Goal: Information Seeking & Learning: Learn about a topic

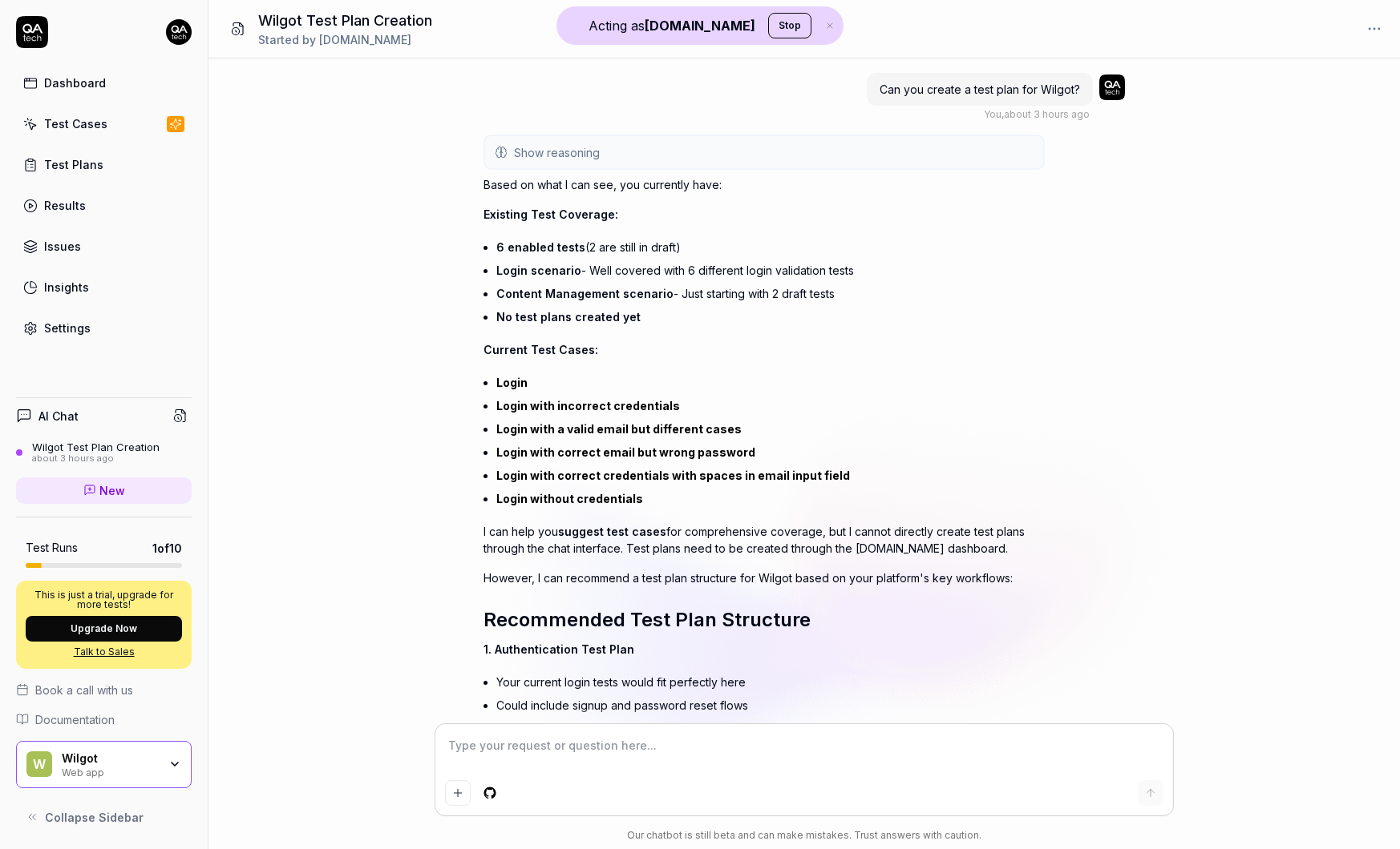
scroll to position [502, 0]
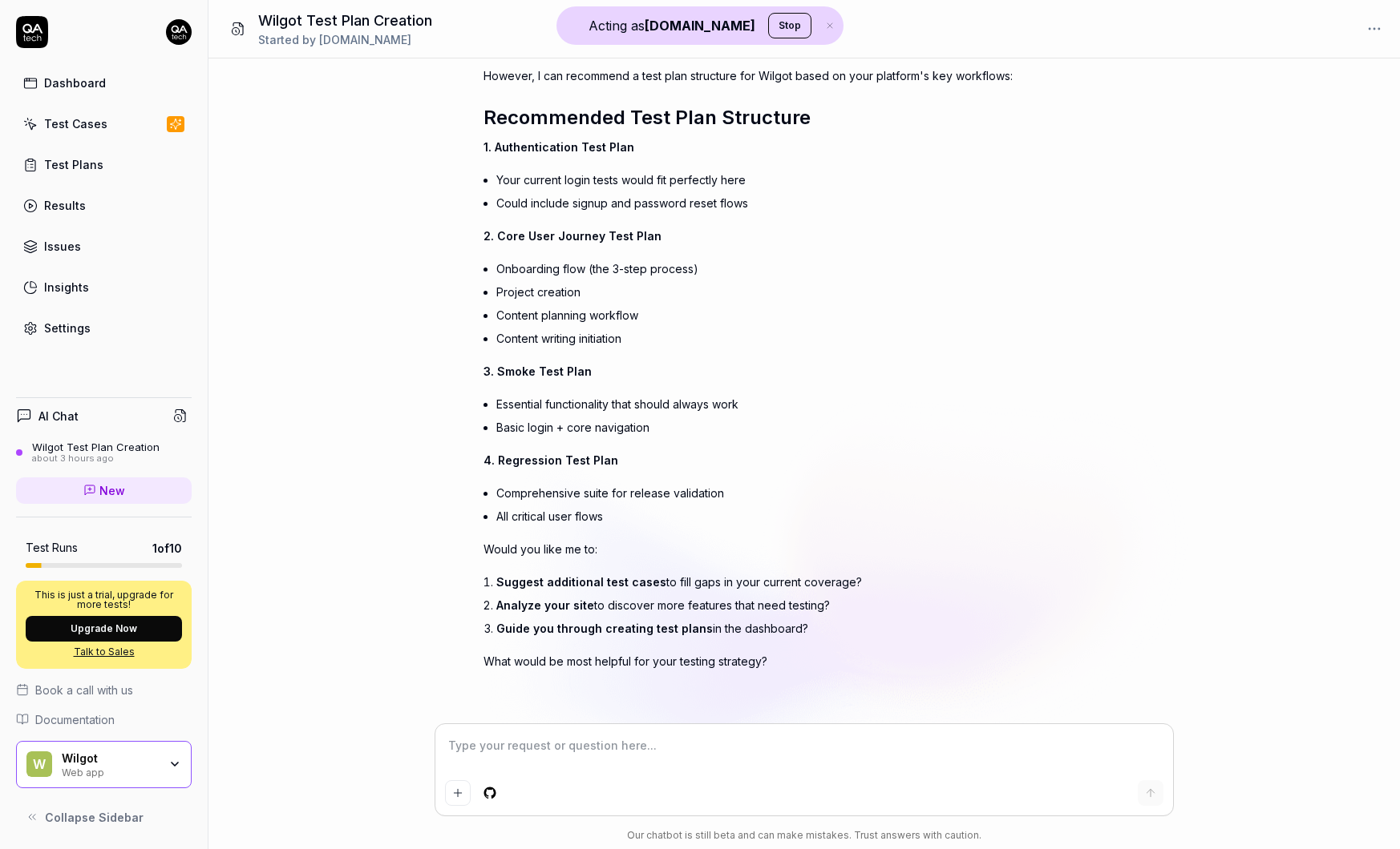
click at [151, 769] on div "Web app" at bounding box center [110, 771] width 96 height 13
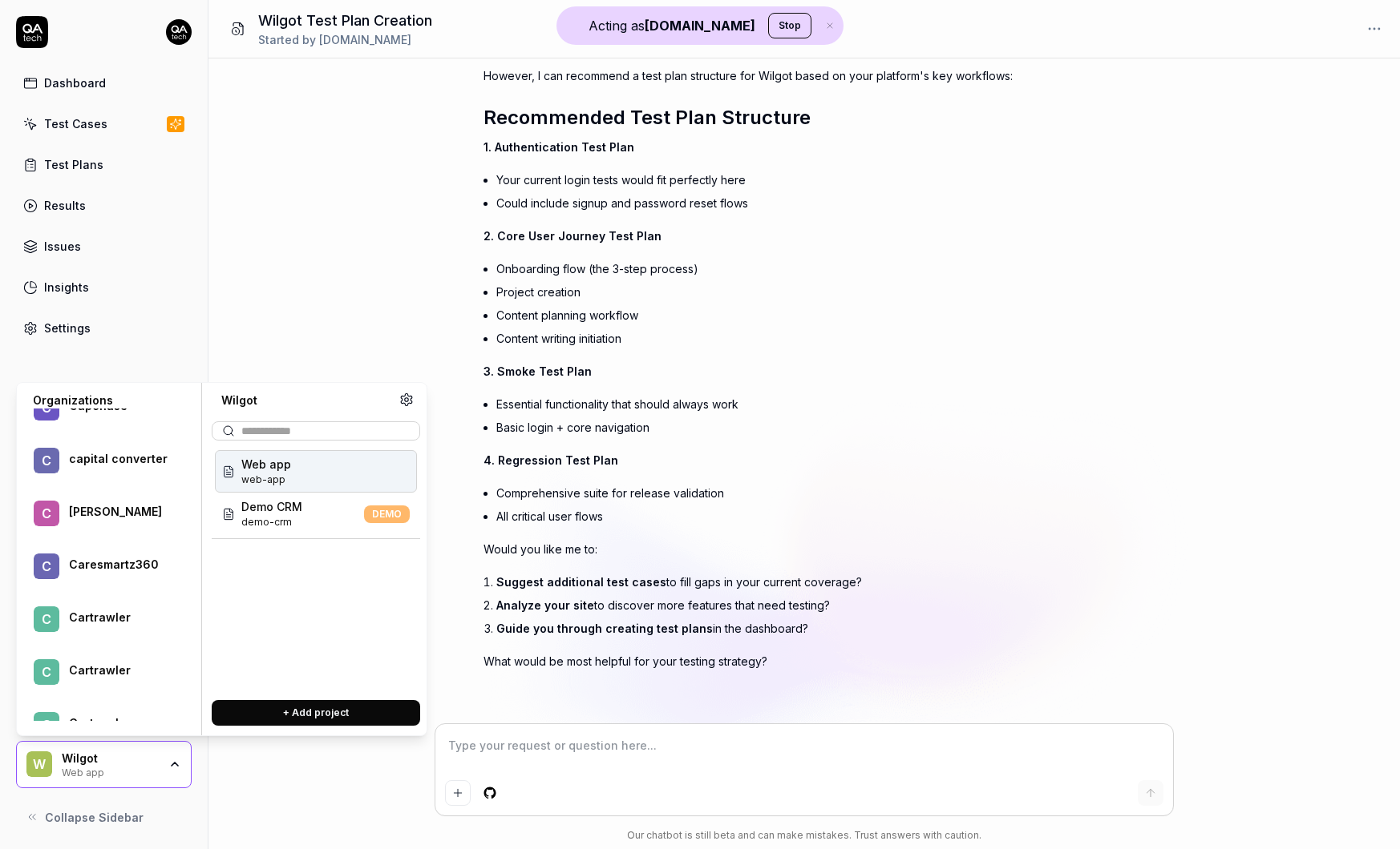
scroll to position [63277, 0]
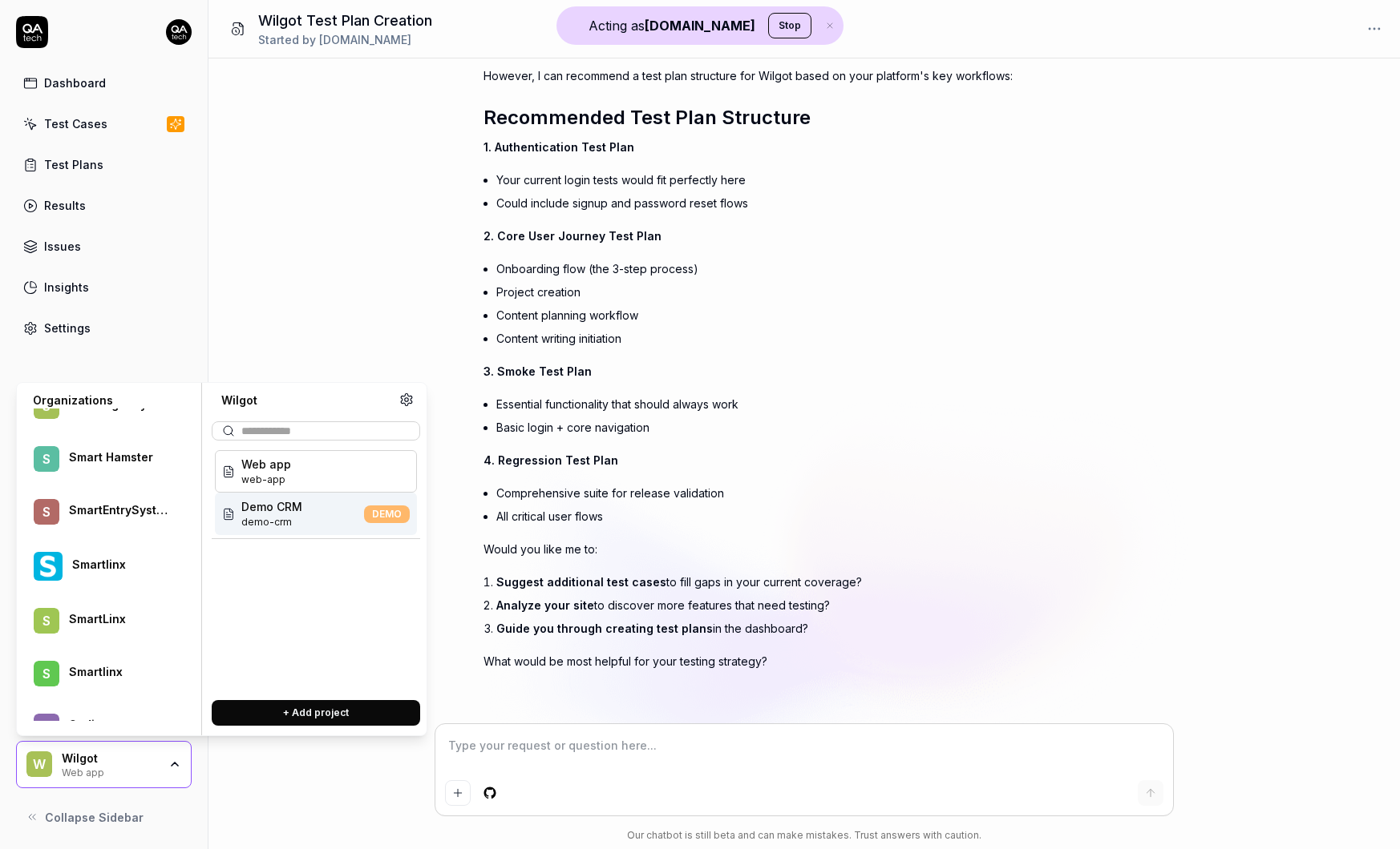
click at [99, 566] on div "Smartlinx" at bounding box center [120, 564] width 97 height 14
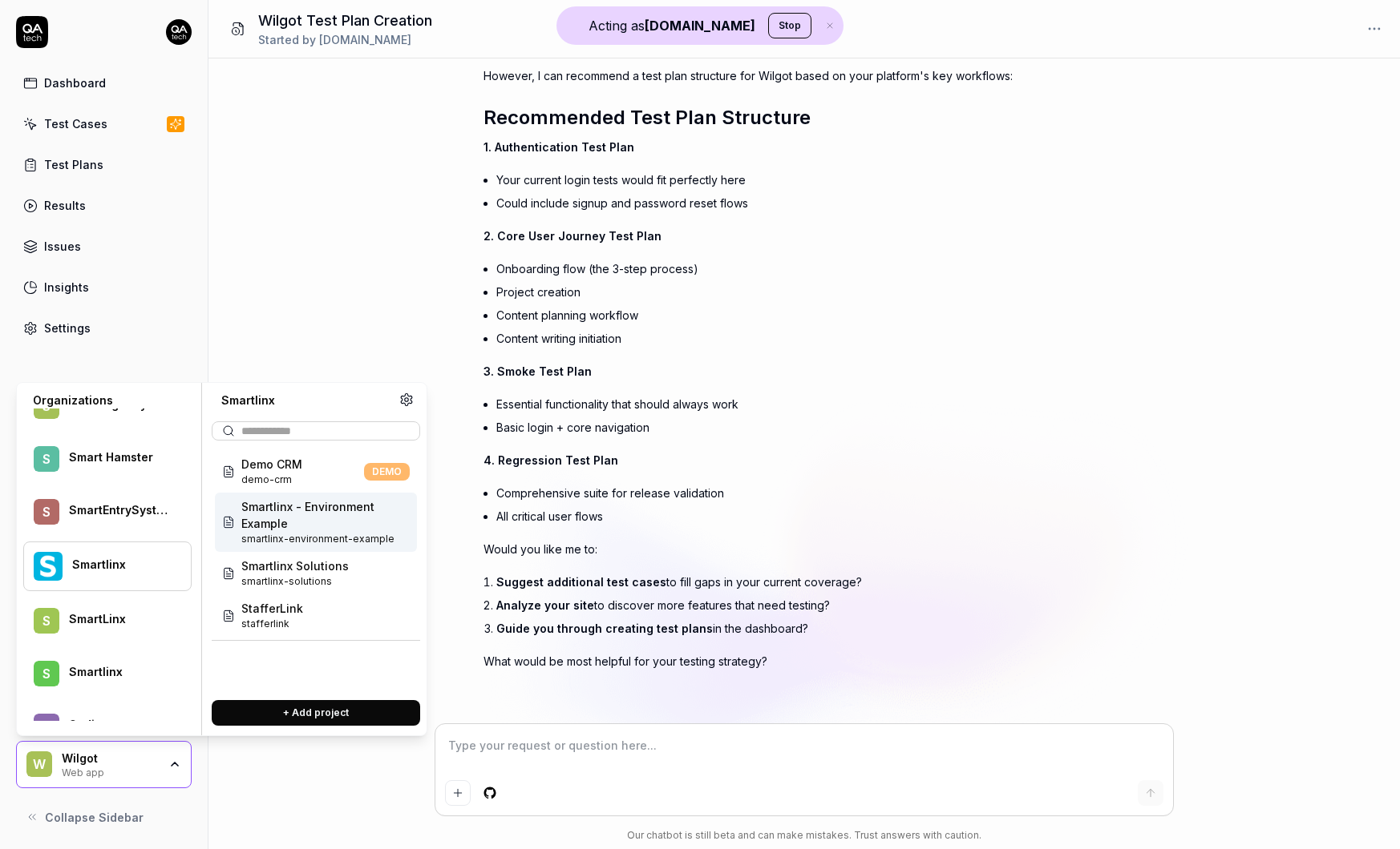
click at [324, 523] on span "Smartlinx - Environment Example" at bounding box center [325, 515] width 168 height 34
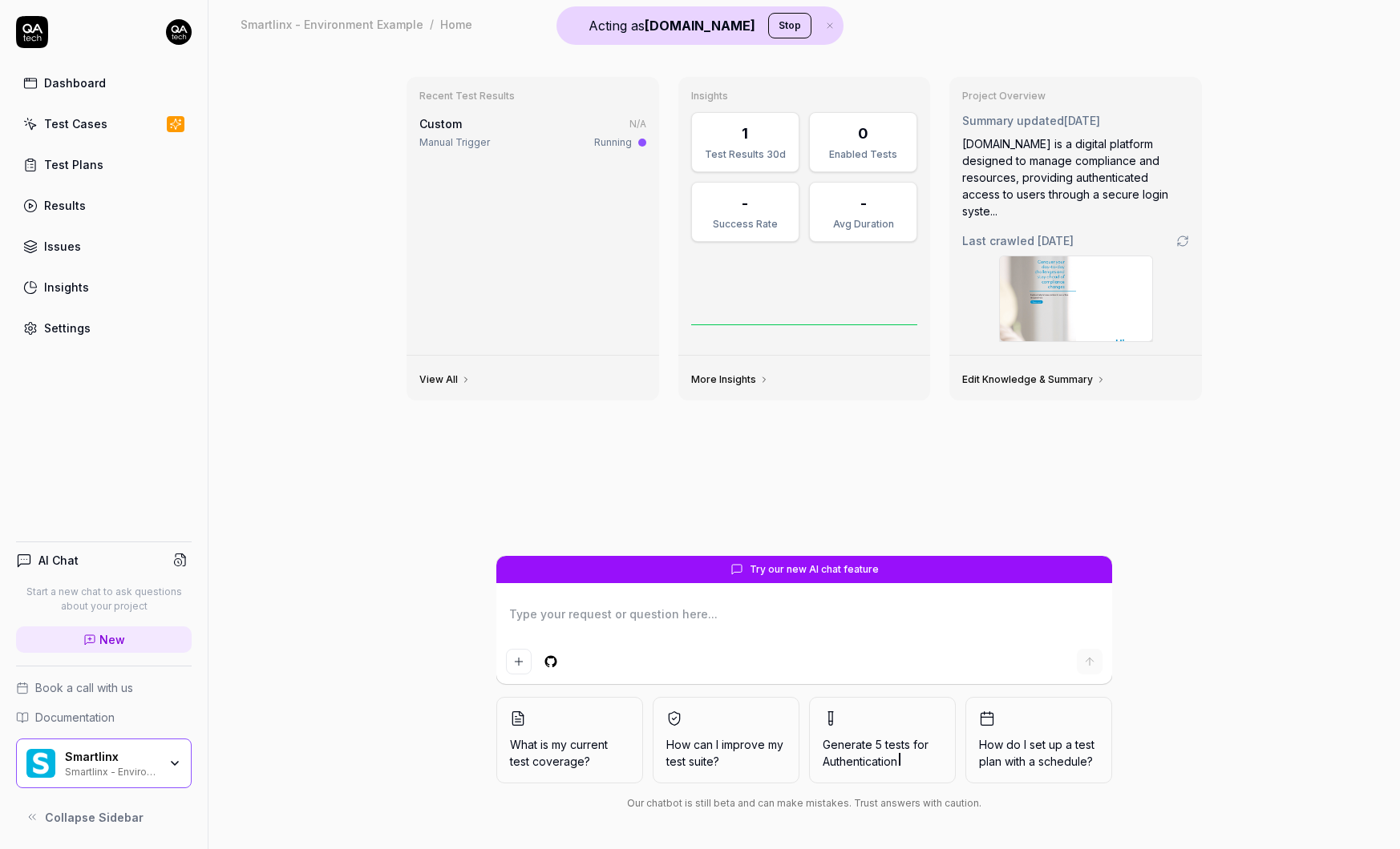
click at [148, 769] on div "Smartlinx - Environment Example" at bounding box center [112, 771] width 93 height 13
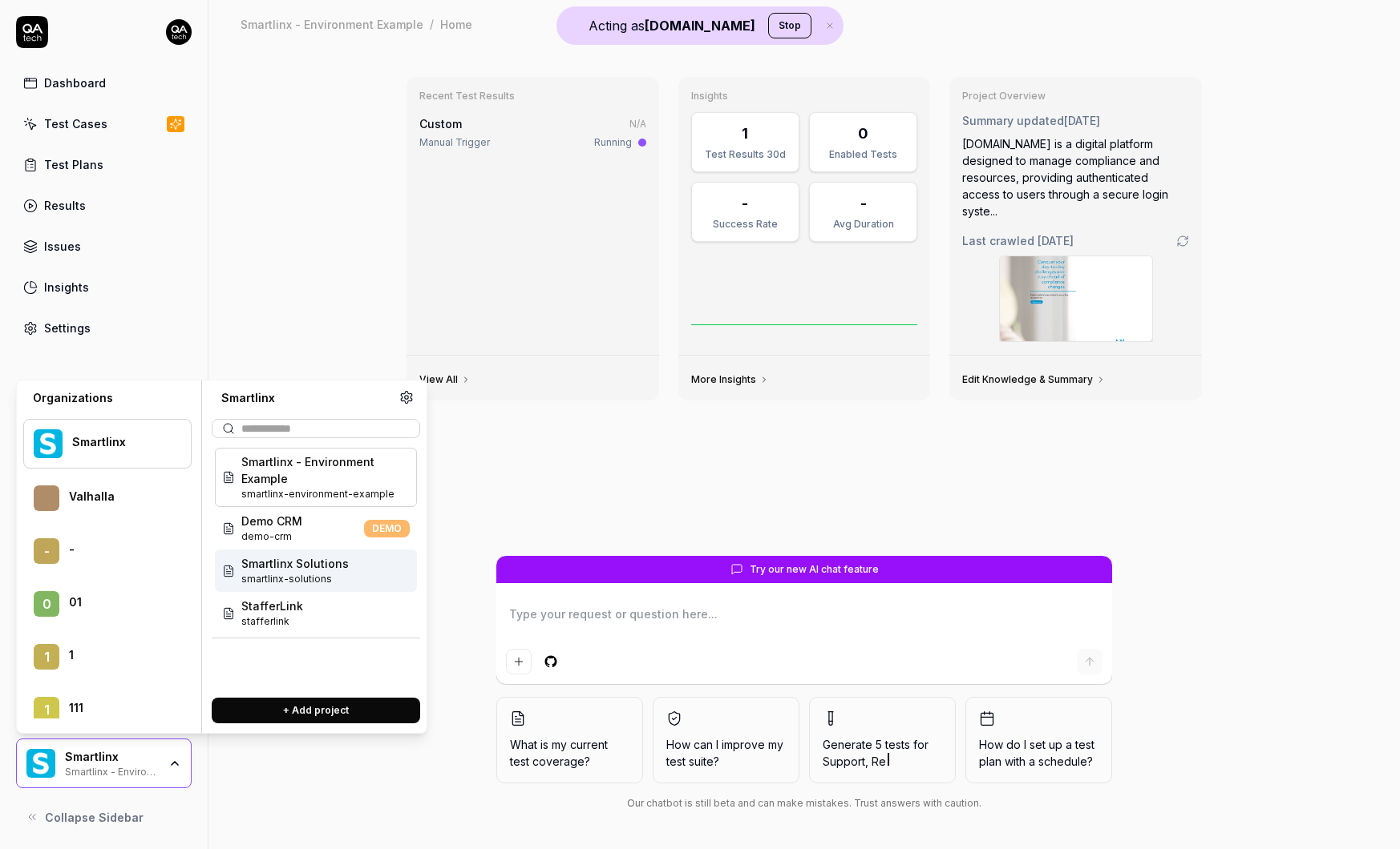
click at [307, 572] on span "smartlinx-solutions" at bounding box center [295, 579] width 108 height 14
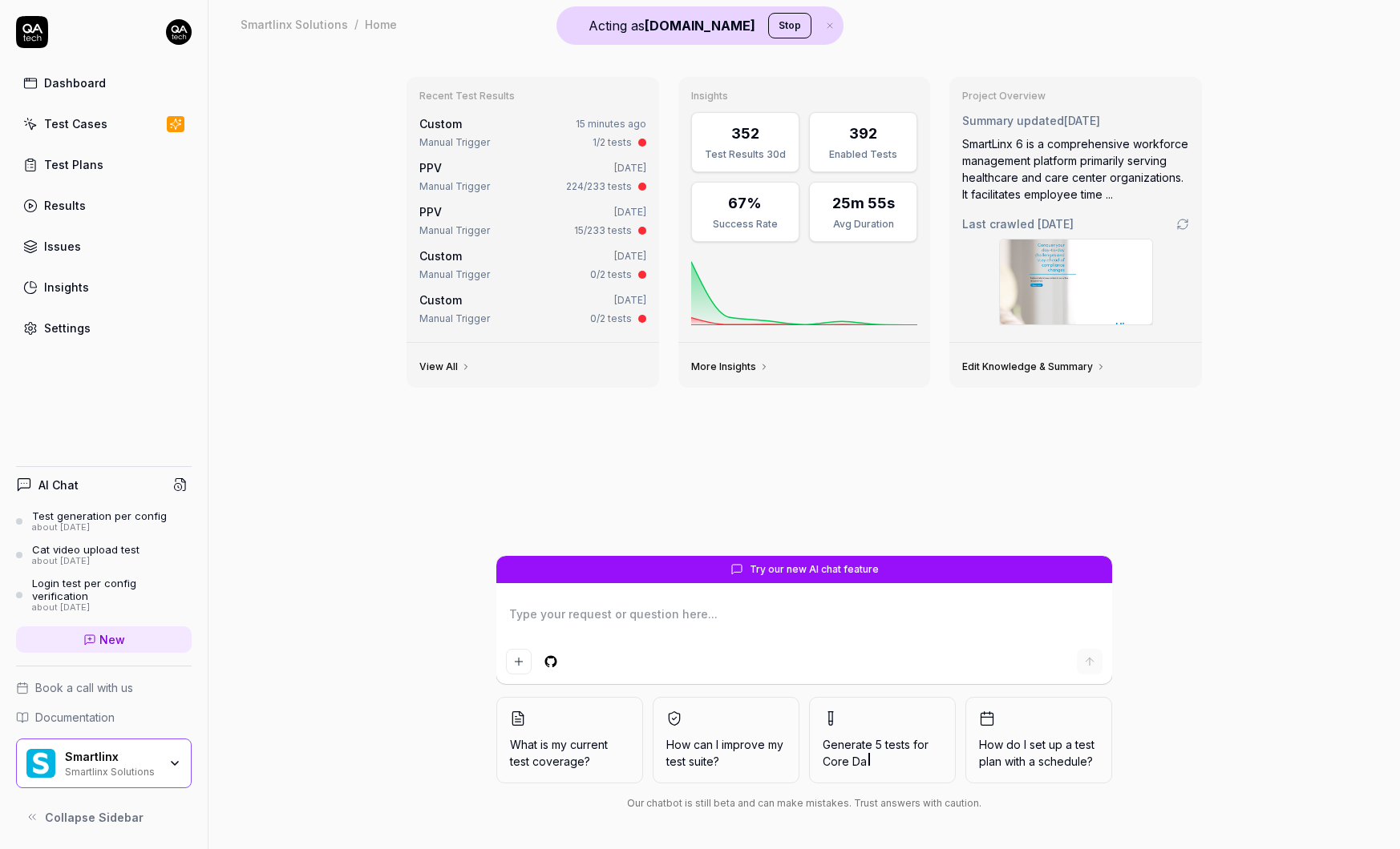
click at [160, 762] on div "Smartlinx Smartlinx Solutions" at bounding box center [116, 763] width 103 height 27
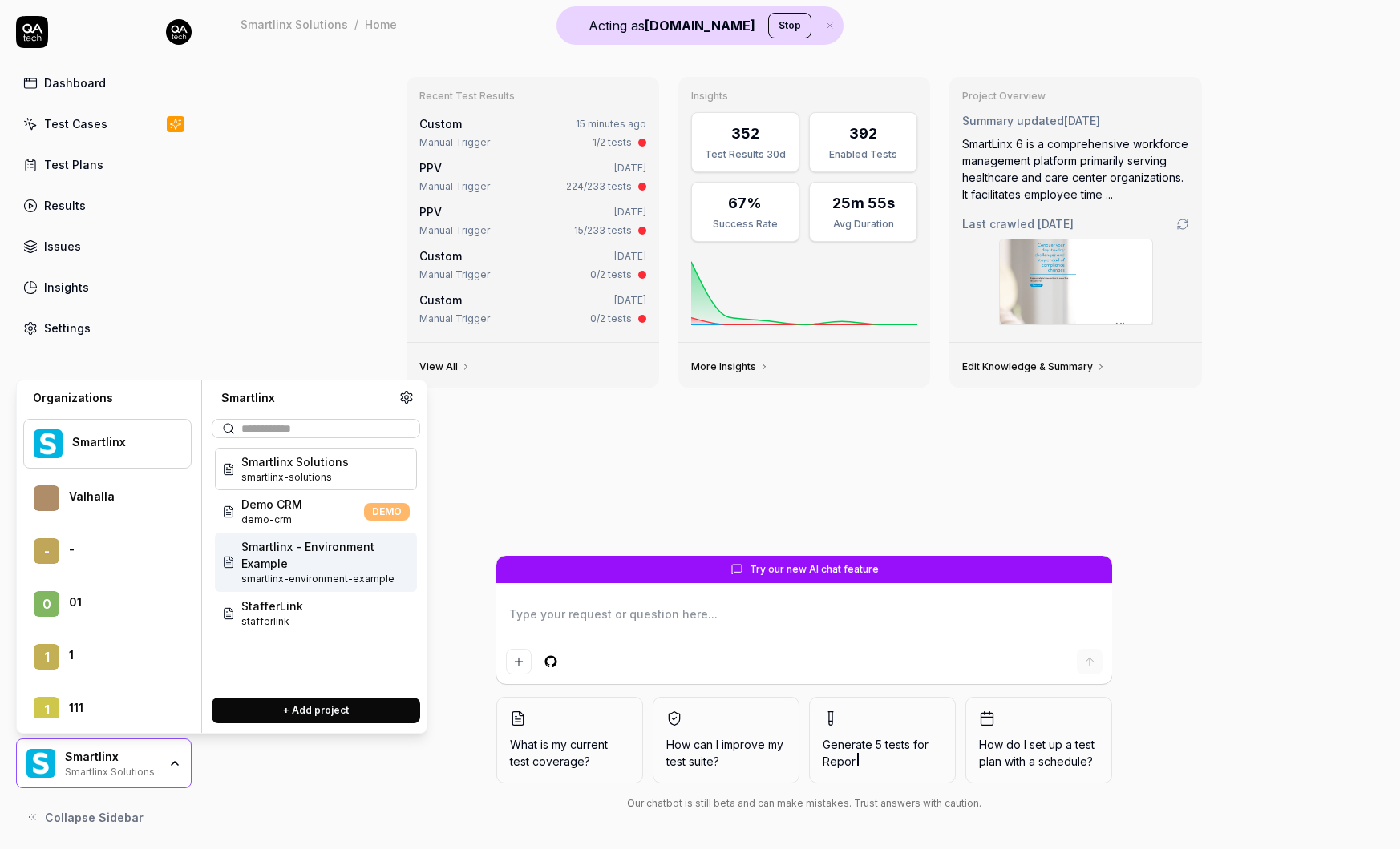
click at [619, 185] on div "224/233 tests" at bounding box center [599, 186] width 66 height 14
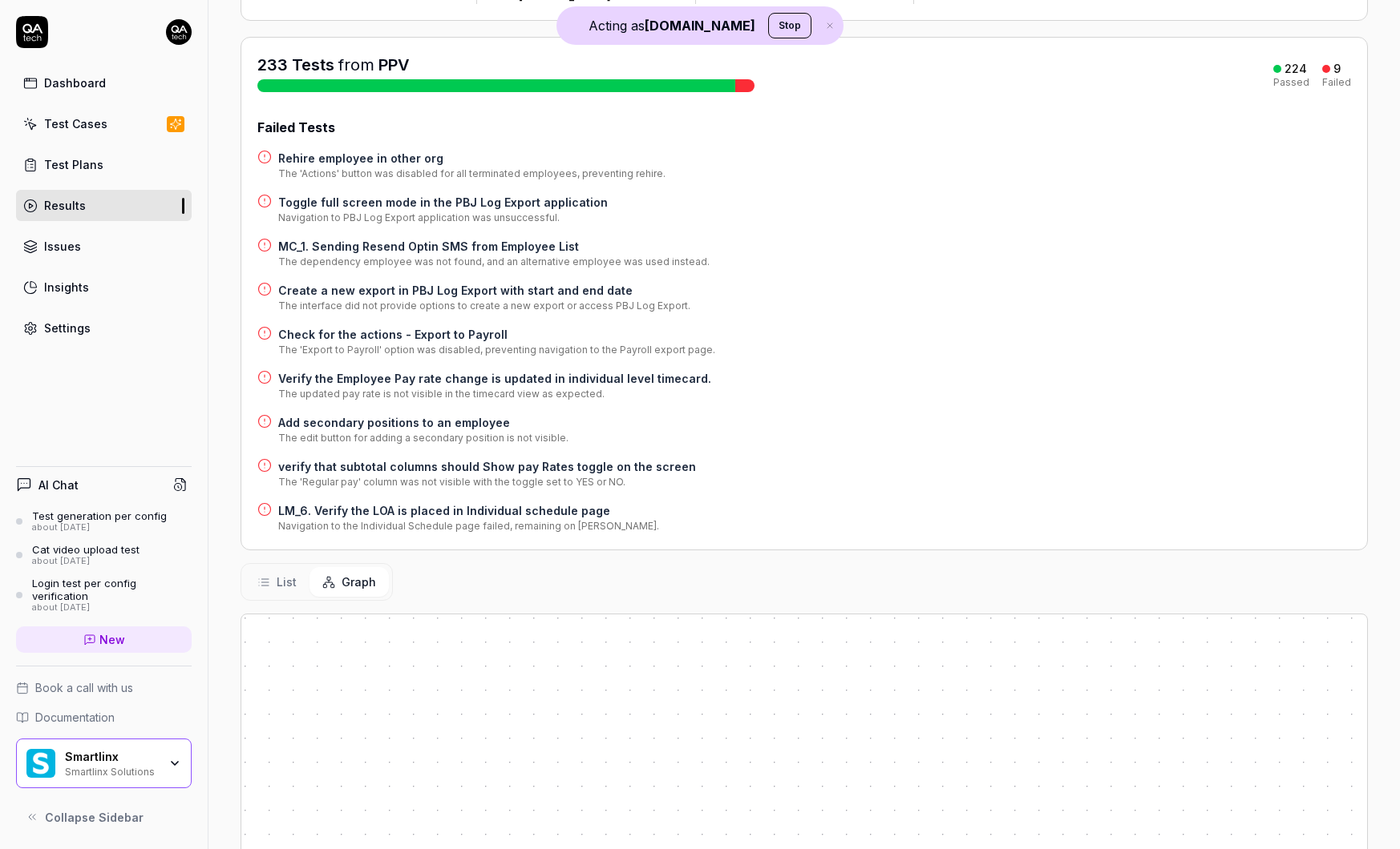
scroll to position [628, 0]
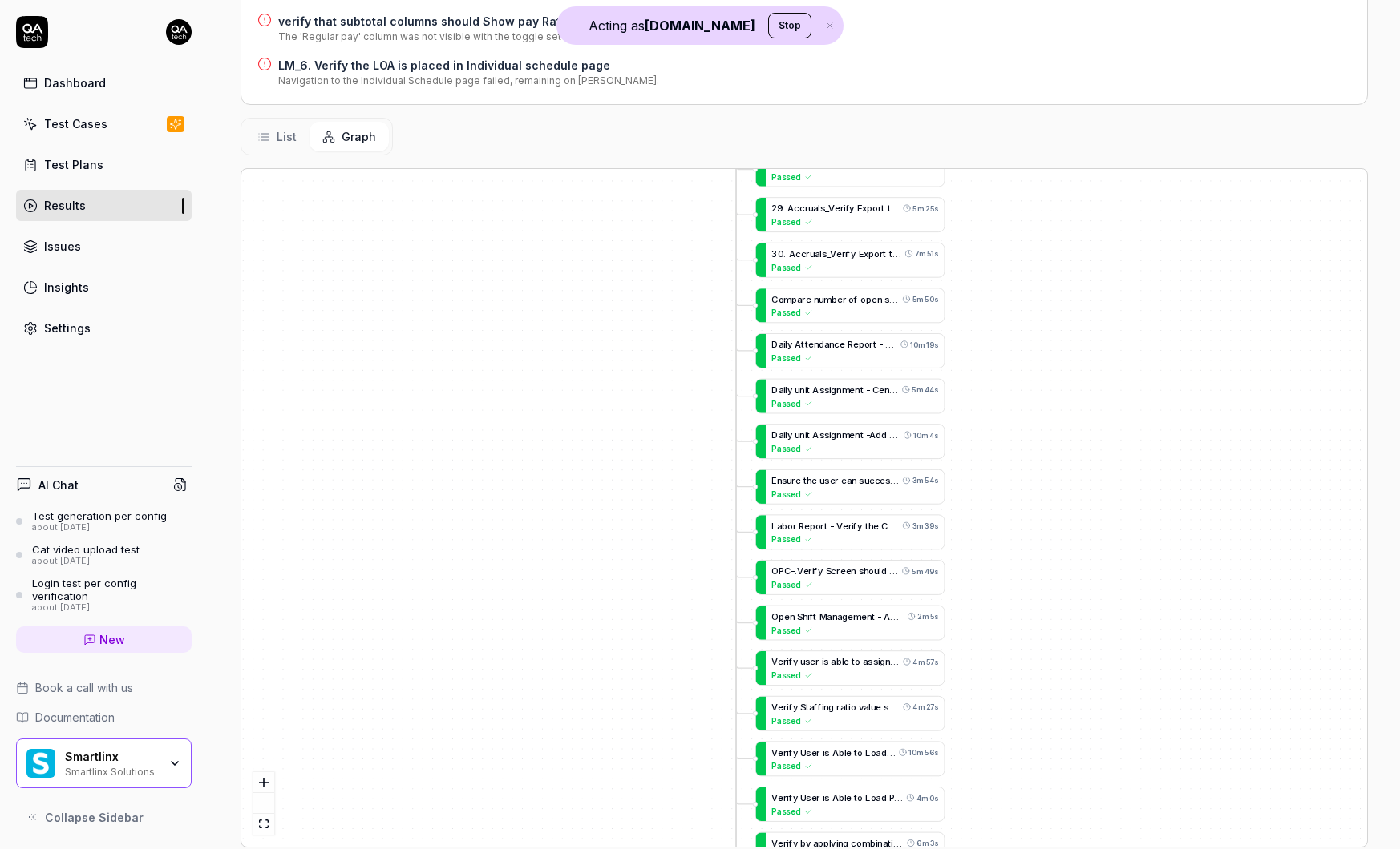
drag, startPoint x: 761, startPoint y: 630, endPoint x: 743, endPoint y: 354, distance: 276.6
click at [743, 354] on div "L M _ 1 . C r e a t e a C o n t i n u o u s L O A f r o m L O A R o s t e r 7m …" at bounding box center [804, 508] width 1126 height 678
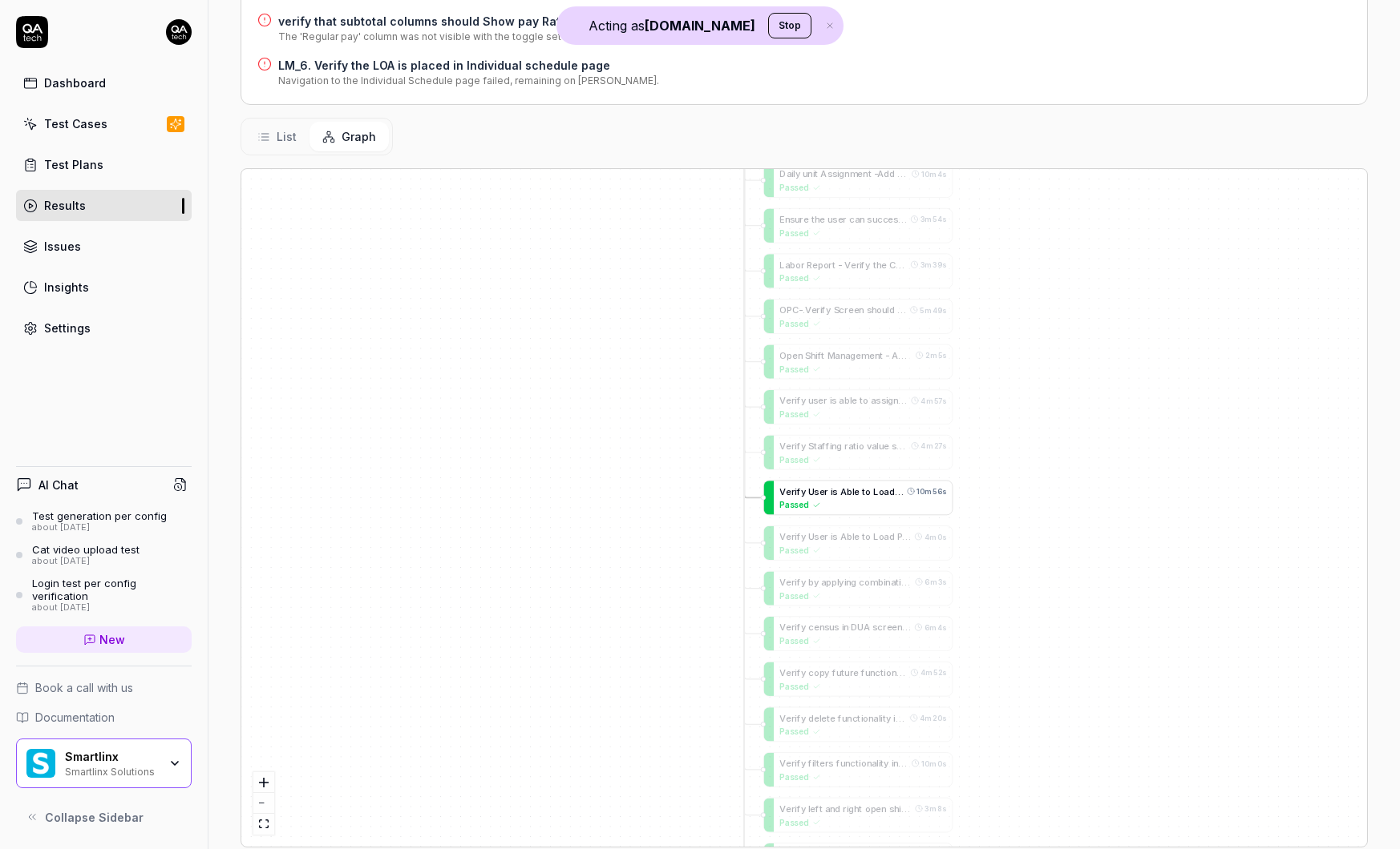
drag, startPoint x: 777, startPoint y: 723, endPoint x: 812, endPoint y: 412, distance: 313.0
click at [812, 412] on div "L M _ 1 . C r e a t e a C o n t i n u o u s L O A f r o m L O A R o s t e r 7m …" at bounding box center [804, 508] width 1126 height 678
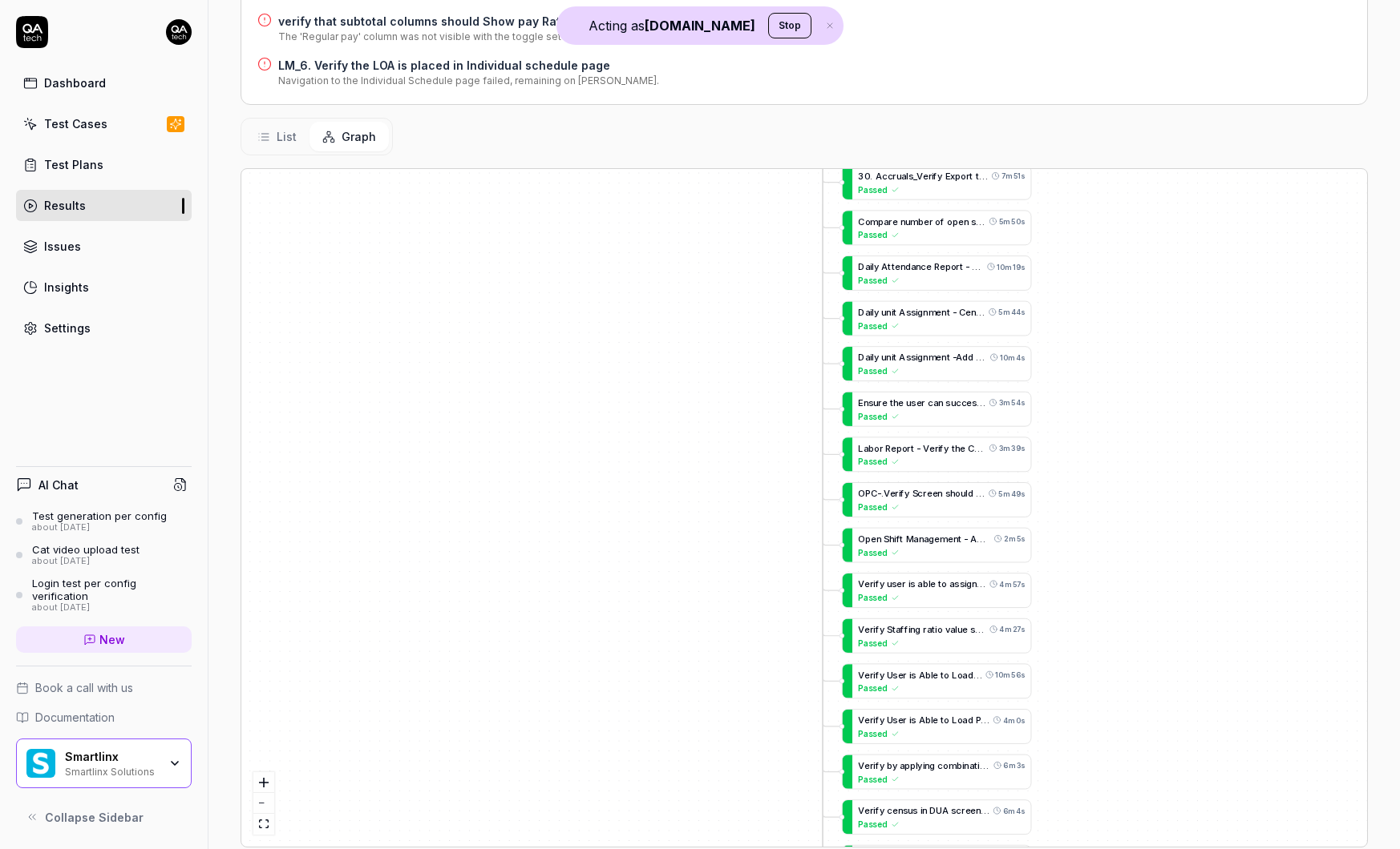
drag, startPoint x: 714, startPoint y: 600, endPoint x: 772, endPoint y: 857, distance: 263.5
click at [772, 849] on html "Acting as QA.tech Stop Dashboard Test Cases Test Plans Results Issues Insights …" at bounding box center [700, 424] width 1400 height 849
click at [108, 772] on div "Smartlinx Solutions" at bounding box center [112, 771] width 93 height 13
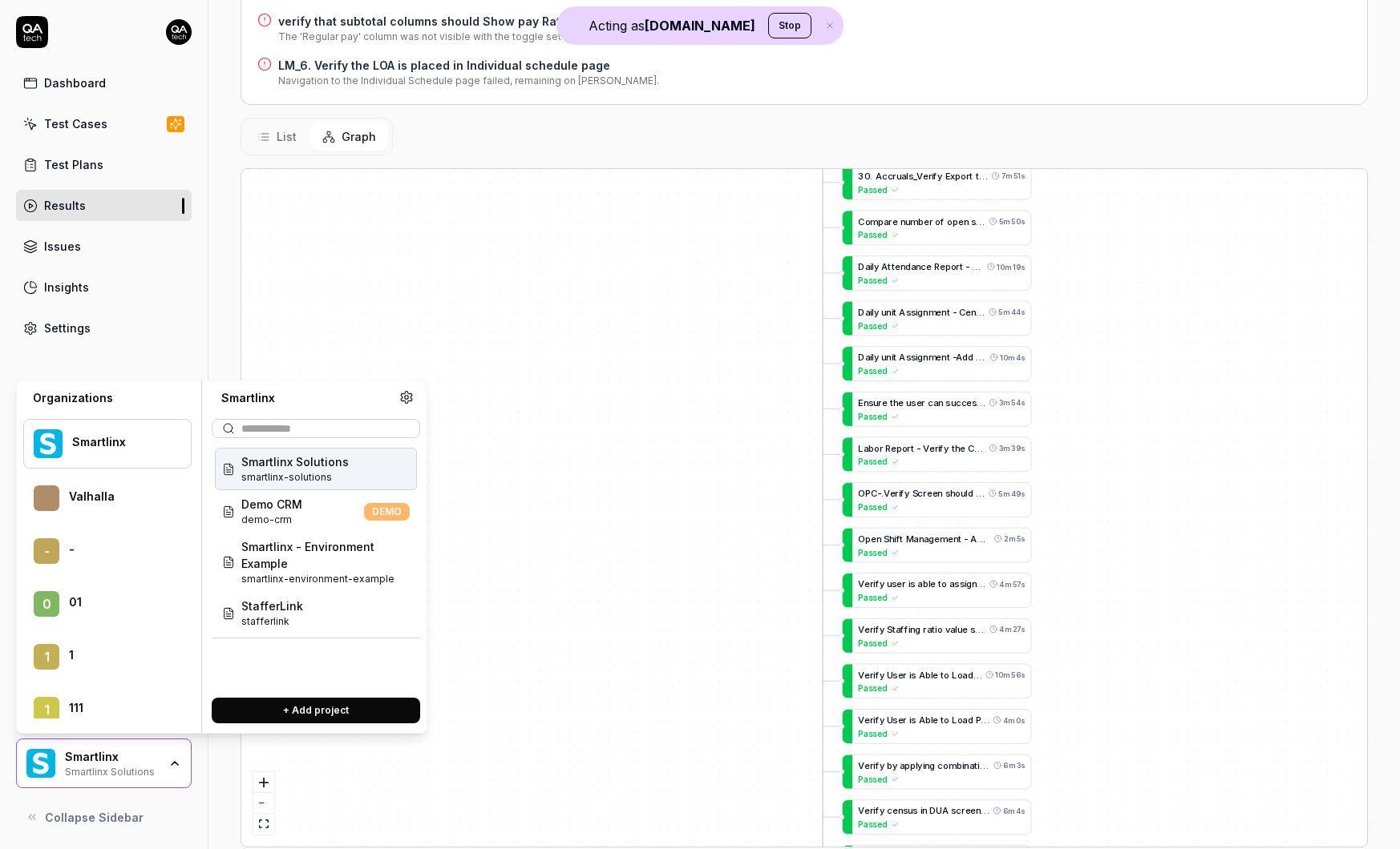
scroll to position [63120, 0]
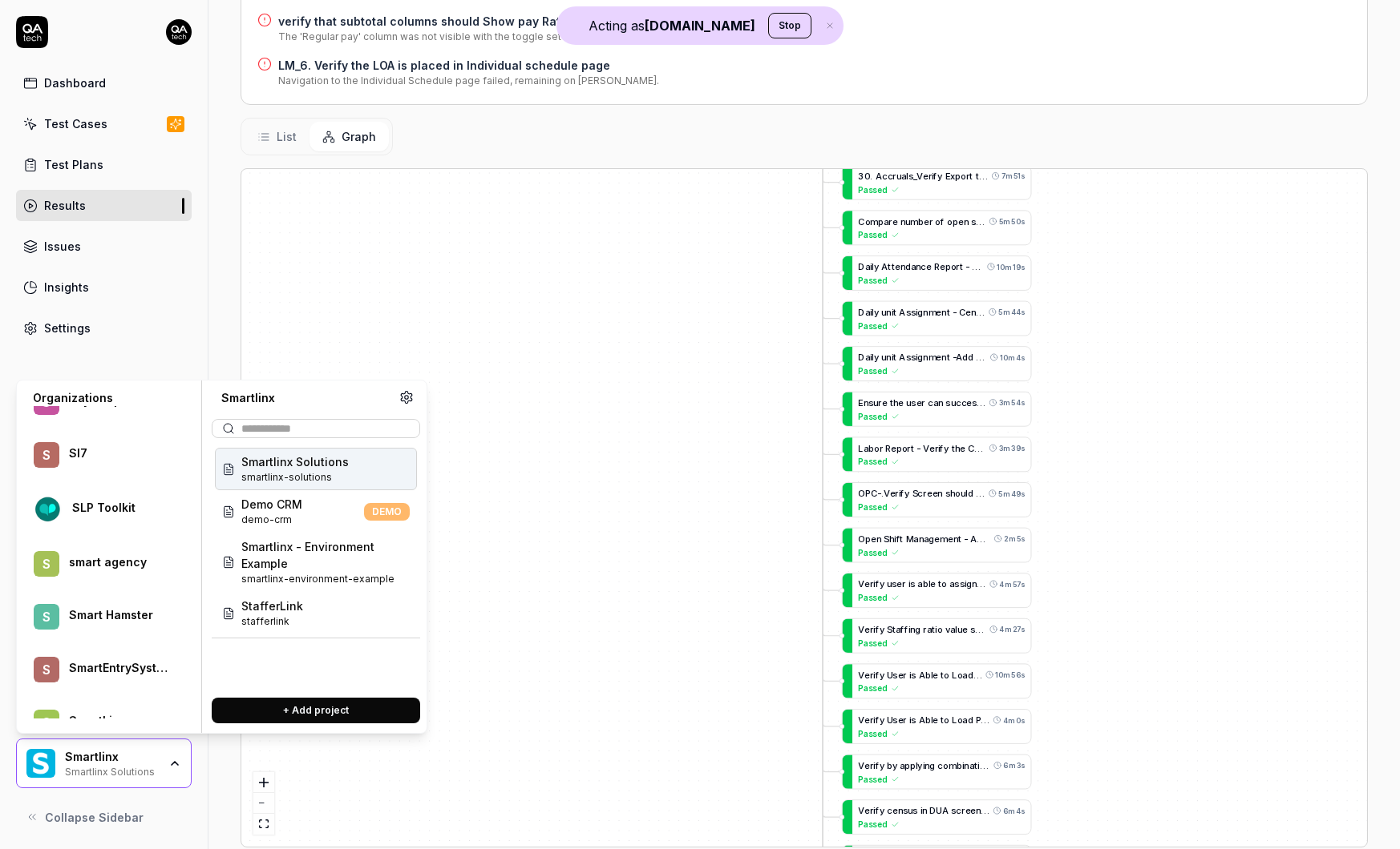
click at [154, 670] on div "SmartEntrySystems" at bounding box center [119, 667] width 101 height 14
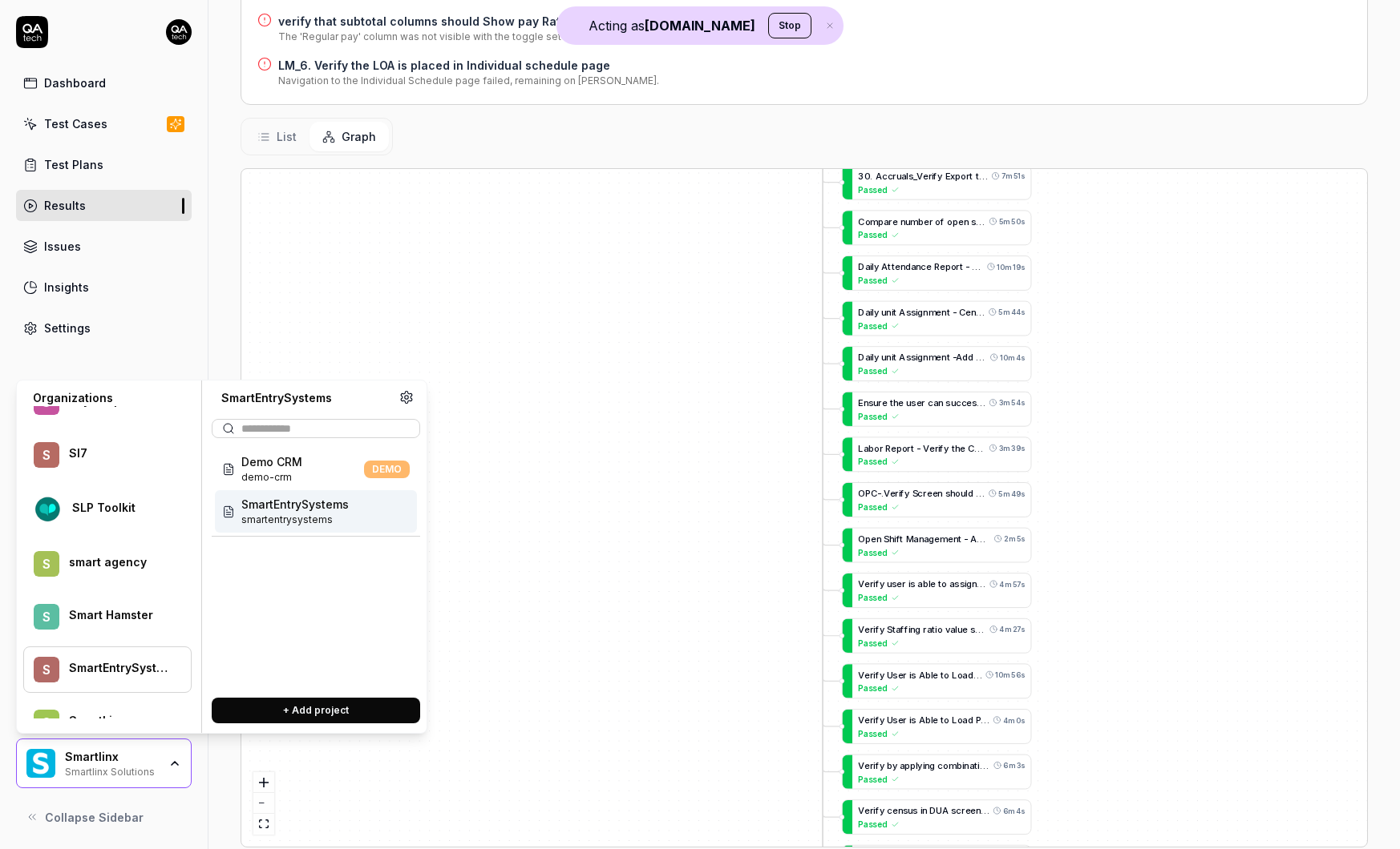
click at [267, 499] on span "SmartEntrySystems" at bounding box center [295, 505] width 108 height 17
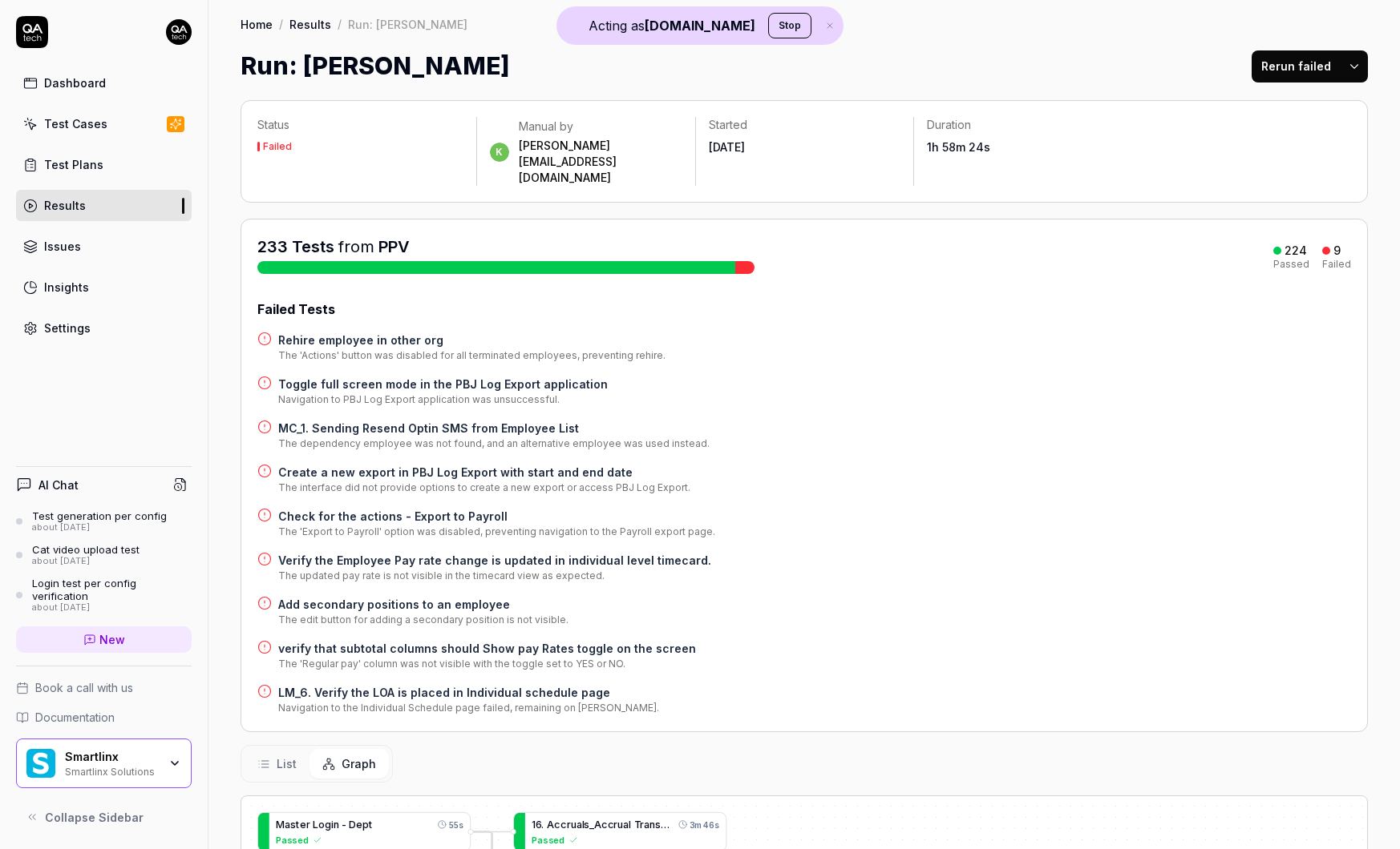
type textarea "*"
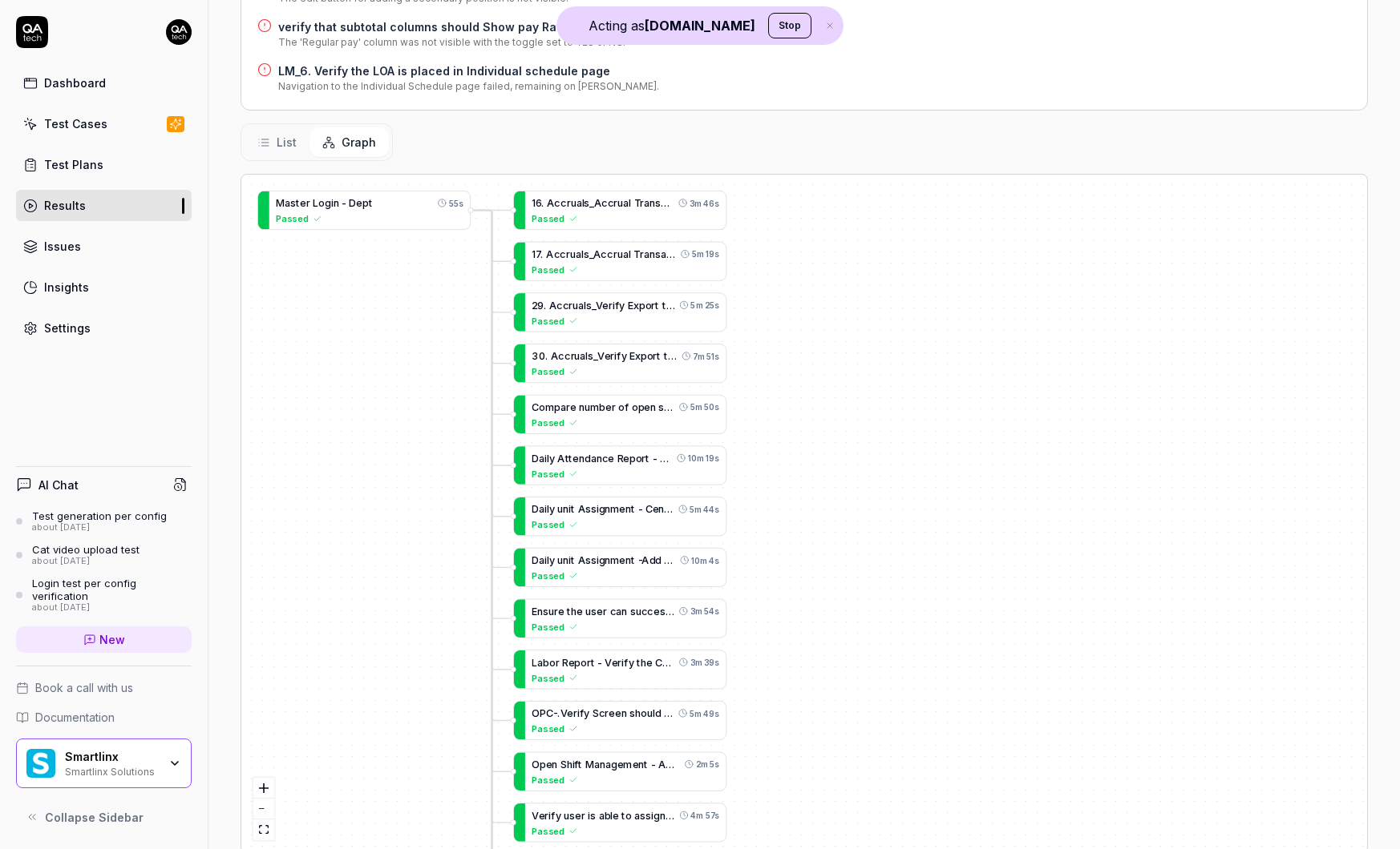
scroll to position [628, 0]
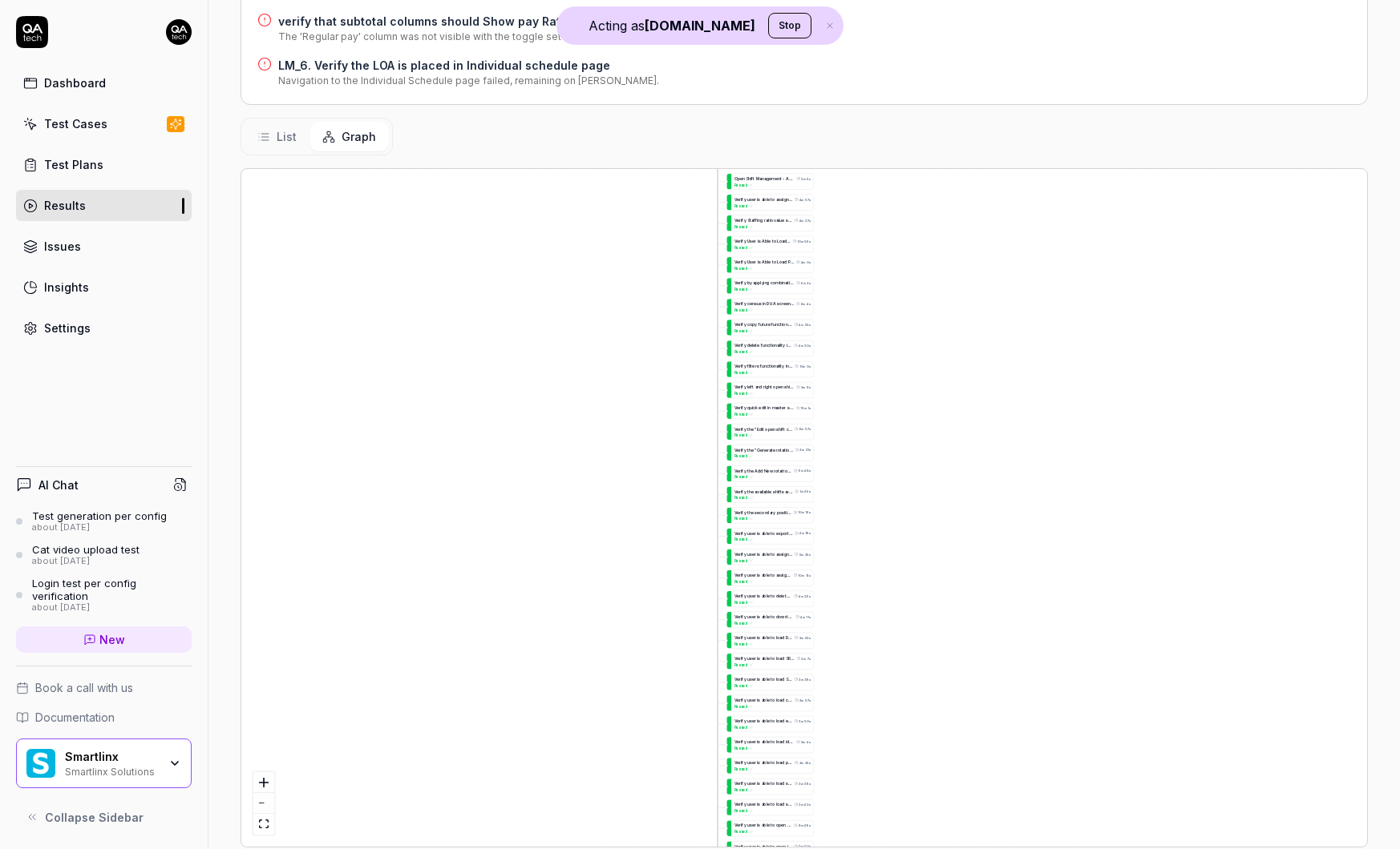
drag, startPoint x: 954, startPoint y: 607, endPoint x: 870, endPoint y: 57, distance: 556.4
click at [870, 61] on div "Status Failed k Manual by kevin.opolin@smartlinx.com Started Yesterday Duration…" at bounding box center [804, 167] width 1192 height 1423
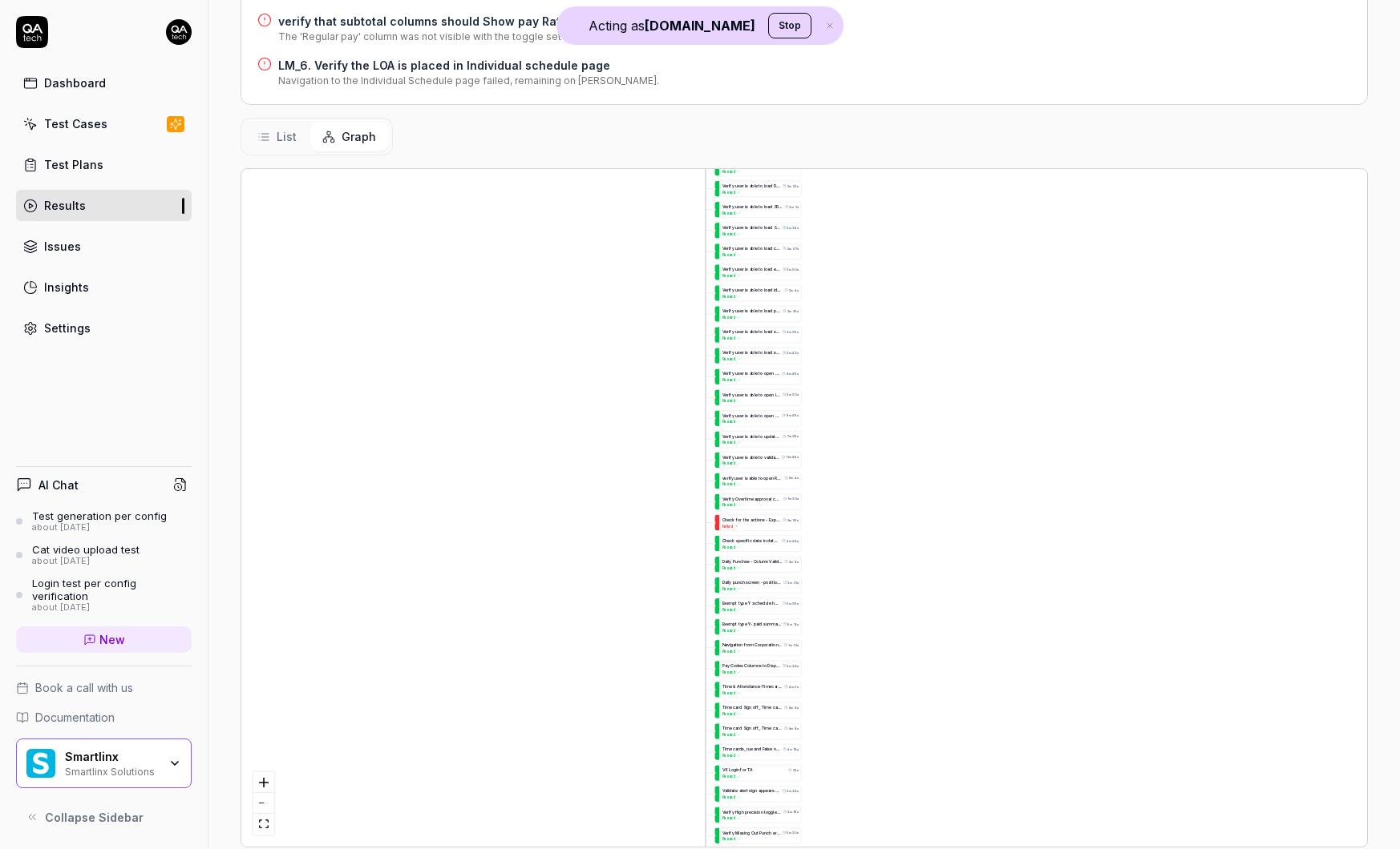
drag, startPoint x: 865, startPoint y: 691, endPoint x: 864, endPoint y: 346, distance: 345.0
click at [864, 346] on div "L M _ 1 . C r e a t e a C o n t i n u o u s L O A f r o m L O A R o s t e r 7m …" at bounding box center [804, 508] width 1126 height 678
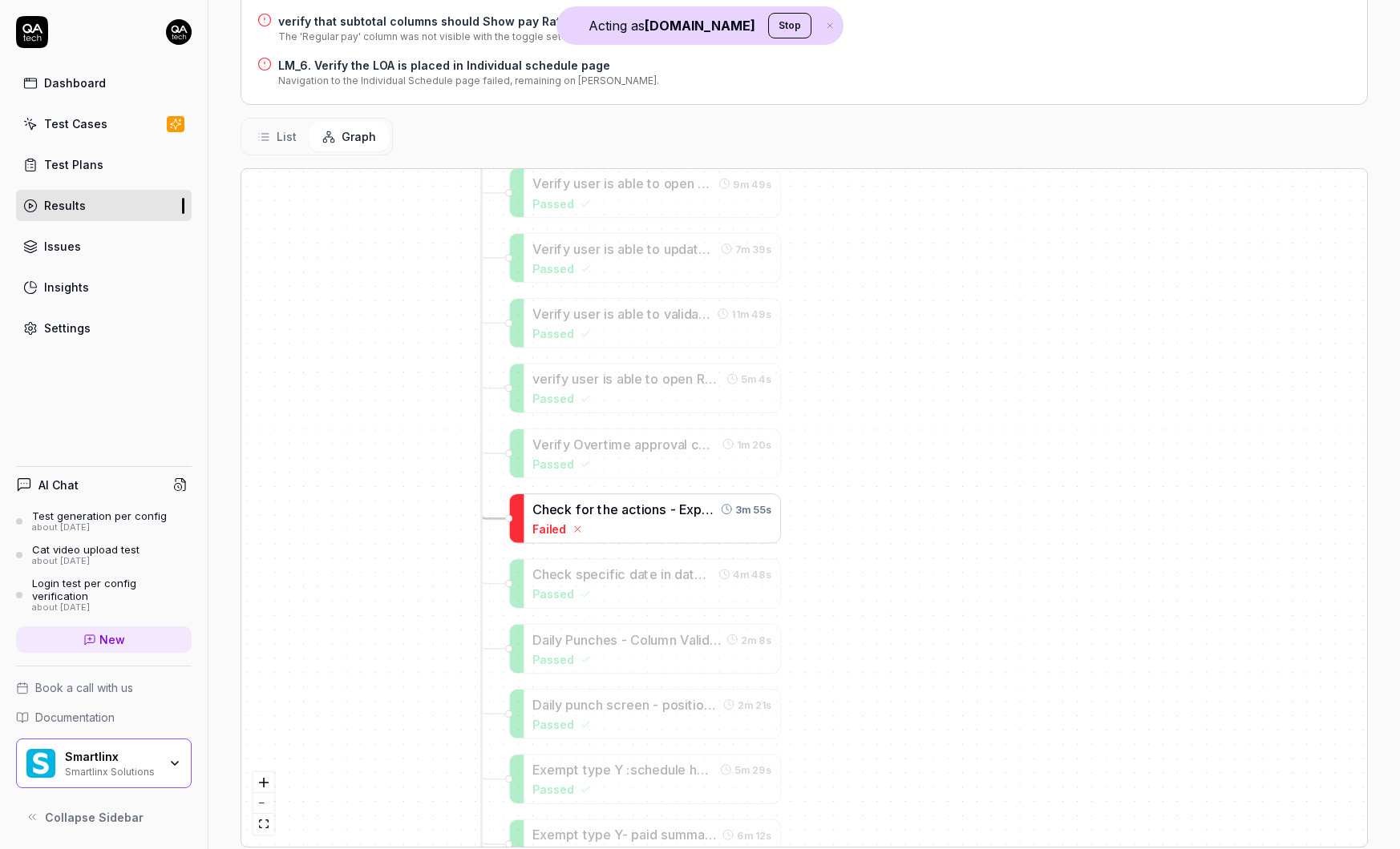
click at [604, 502] on span "h" at bounding box center [606, 510] width 8 height 15
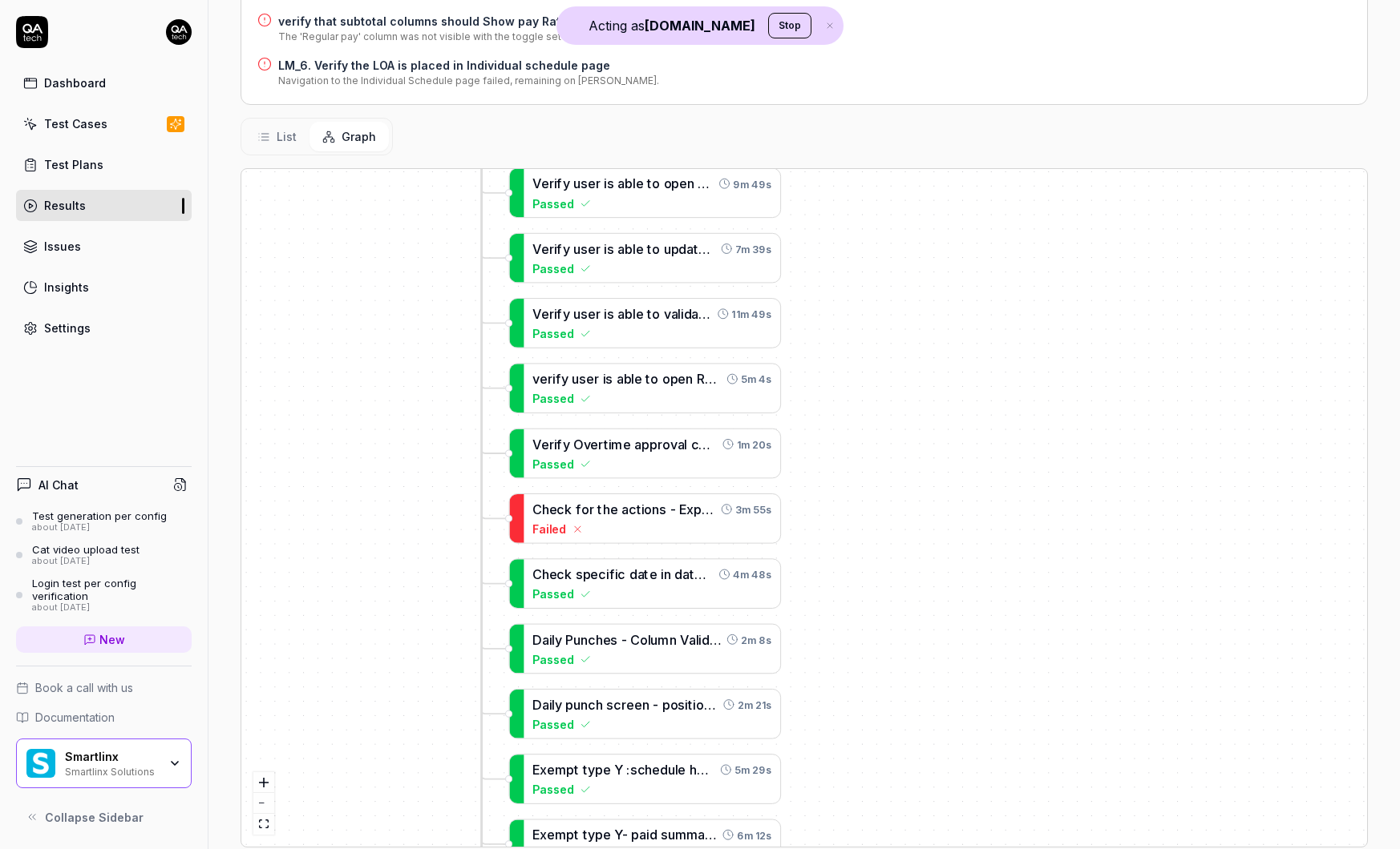
scroll to position [626, 0]
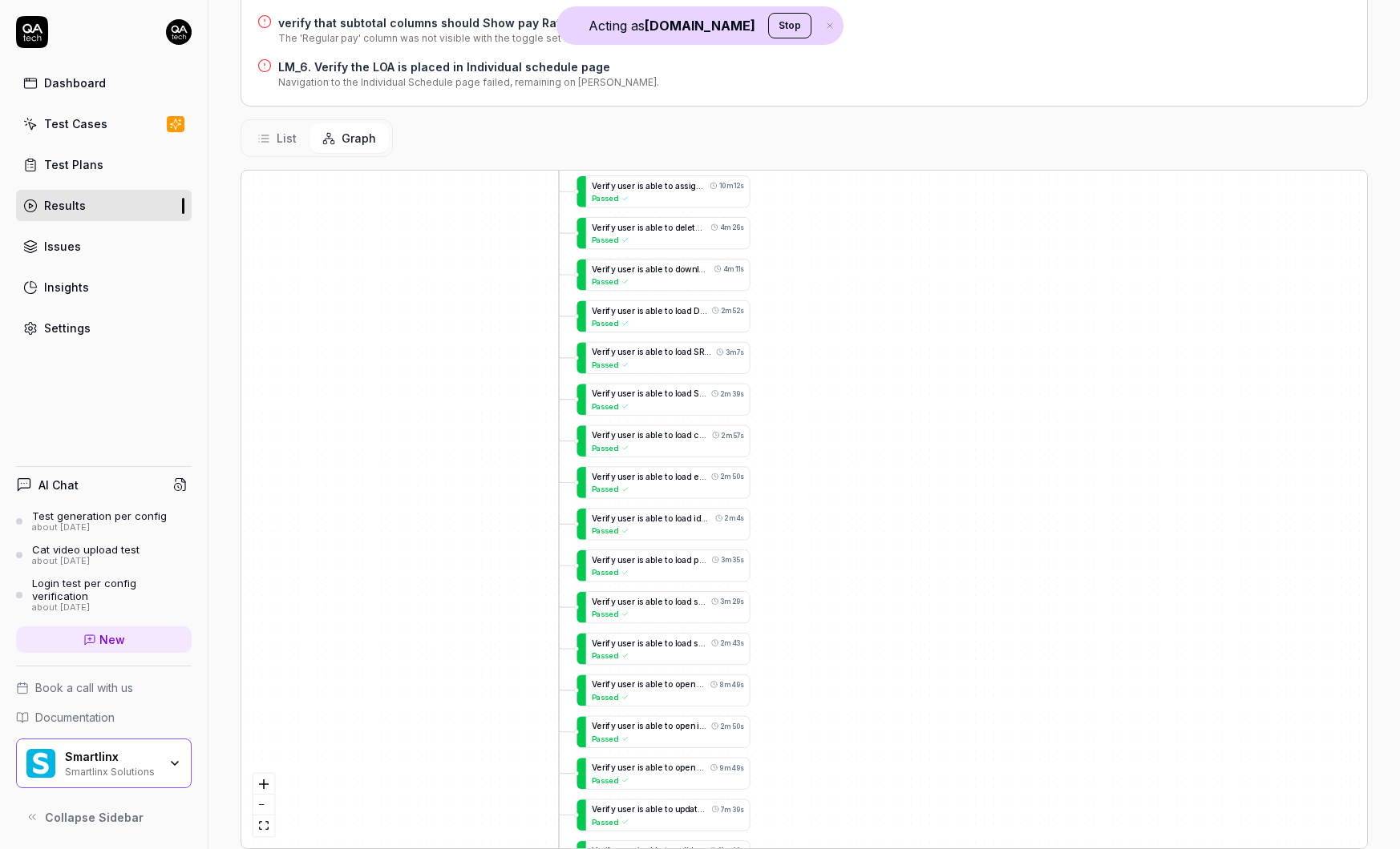
drag, startPoint x: 539, startPoint y: 331, endPoint x: 479, endPoint y: 829, distance: 501.6
click at [479, 829] on div "Status Failed k Manual by kevin.opolin@smartlinx.com Started Yesterday Duration…" at bounding box center [804, 169] width 1192 height 1423
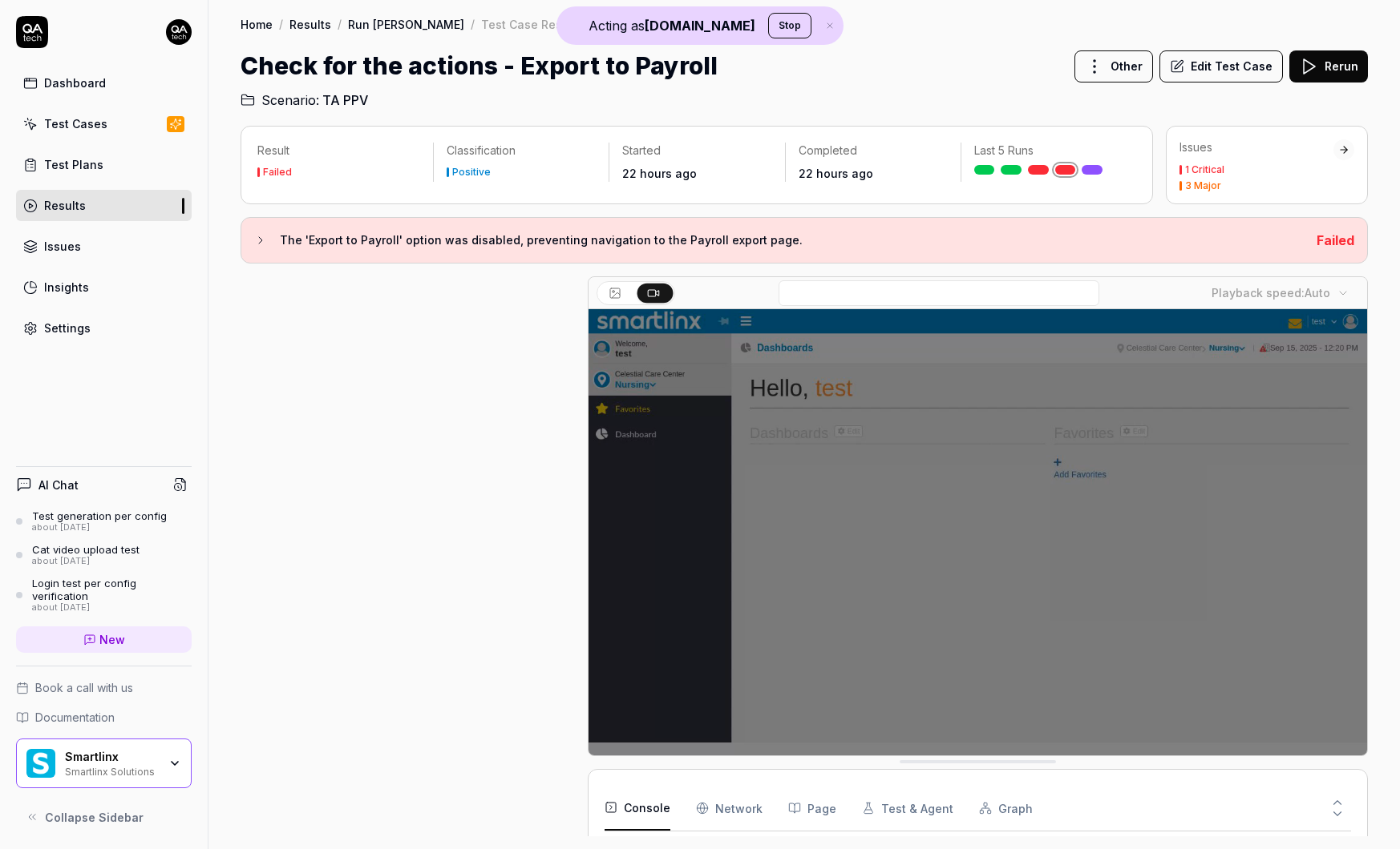
scroll to position [865, 0]
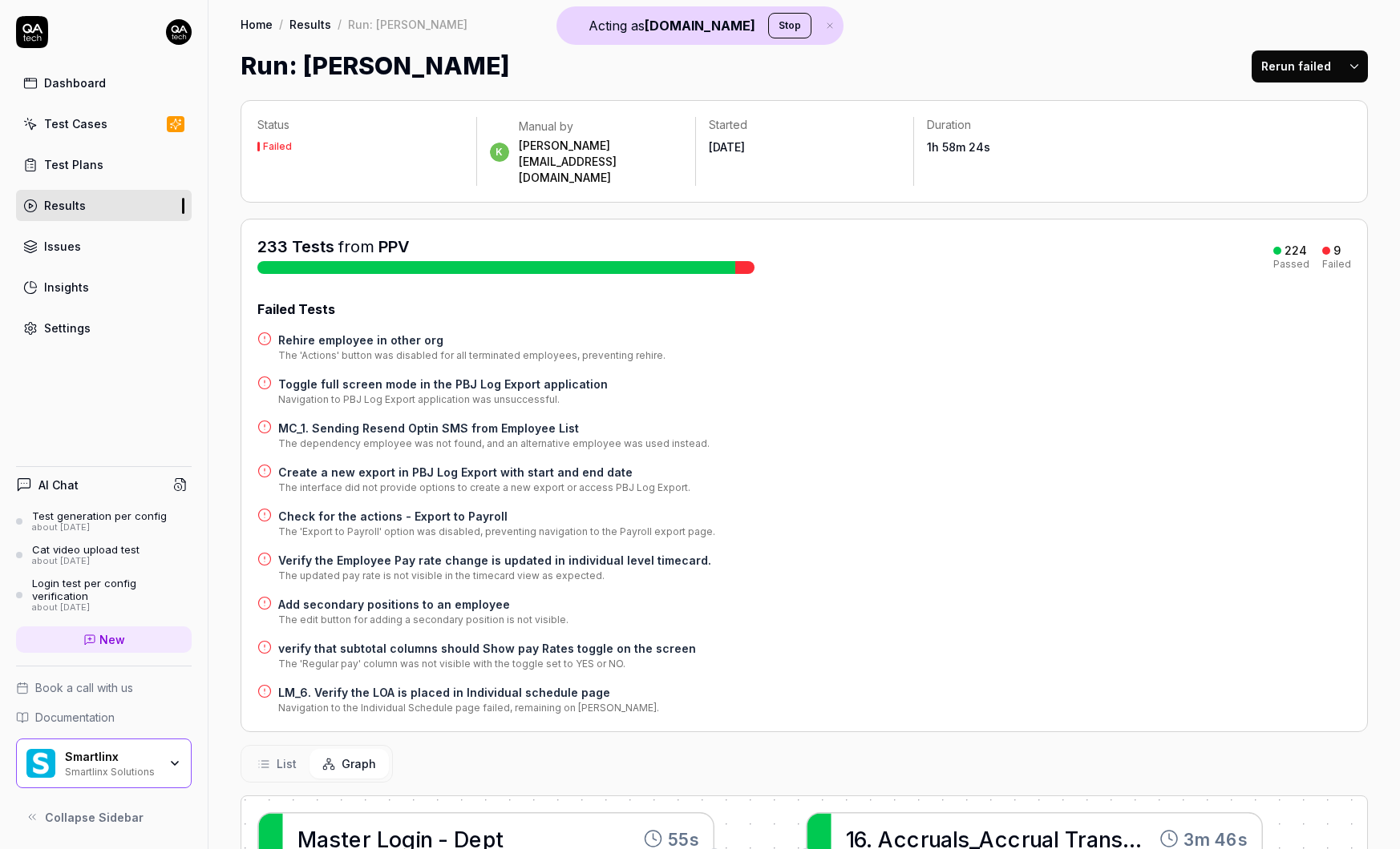
click at [343, 332] on h4 "Rehire employee in other org" at bounding box center [471, 340] width 387 height 17
click at [117, 771] on div "Smartlinx Solutions" at bounding box center [112, 771] width 93 height 13
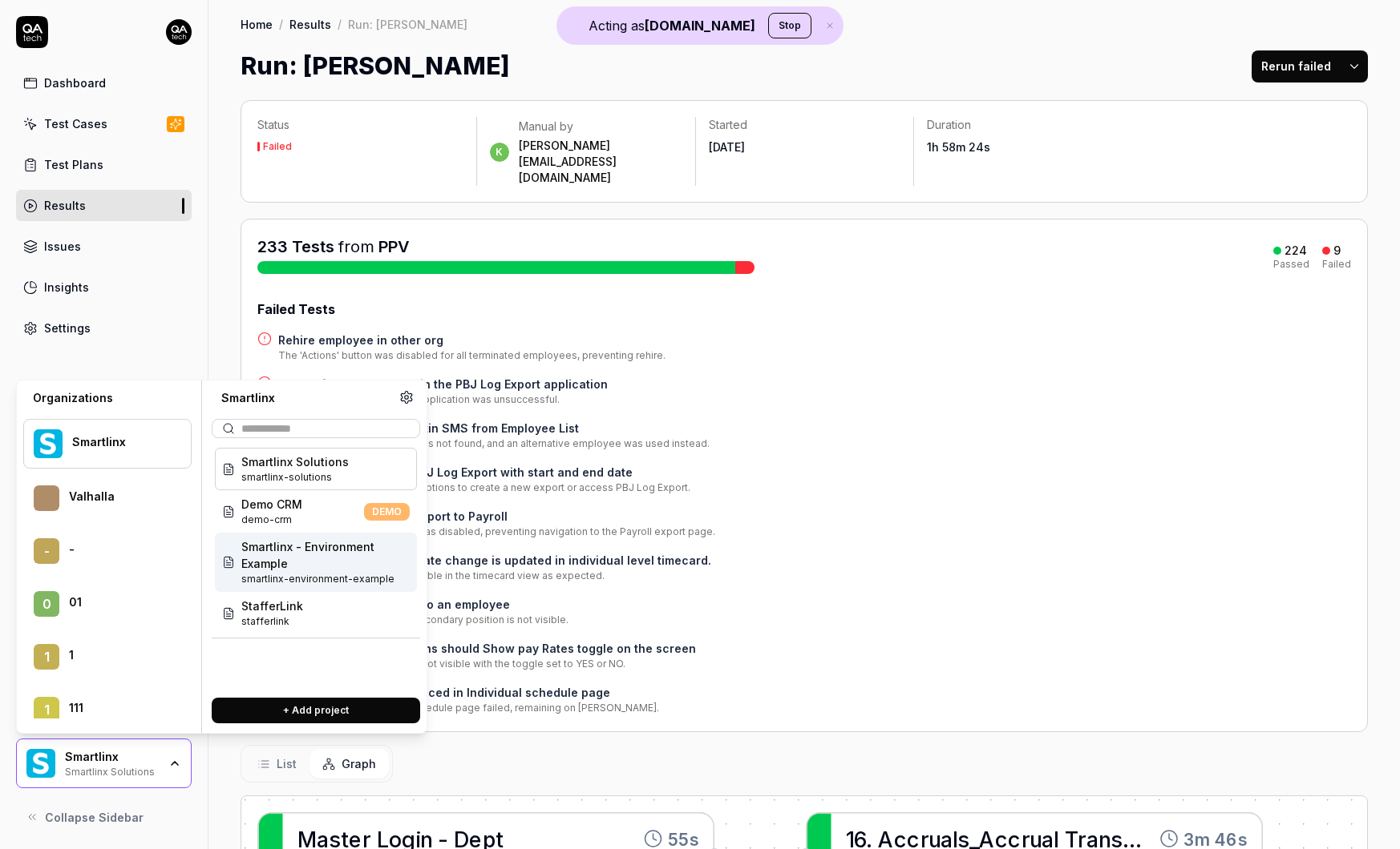
click at [804, 465] on div "Failed Tests Rehire employee in other org The 'Actions' button was disabled for…" at bounding box center [804, 508] width 1094 height 416
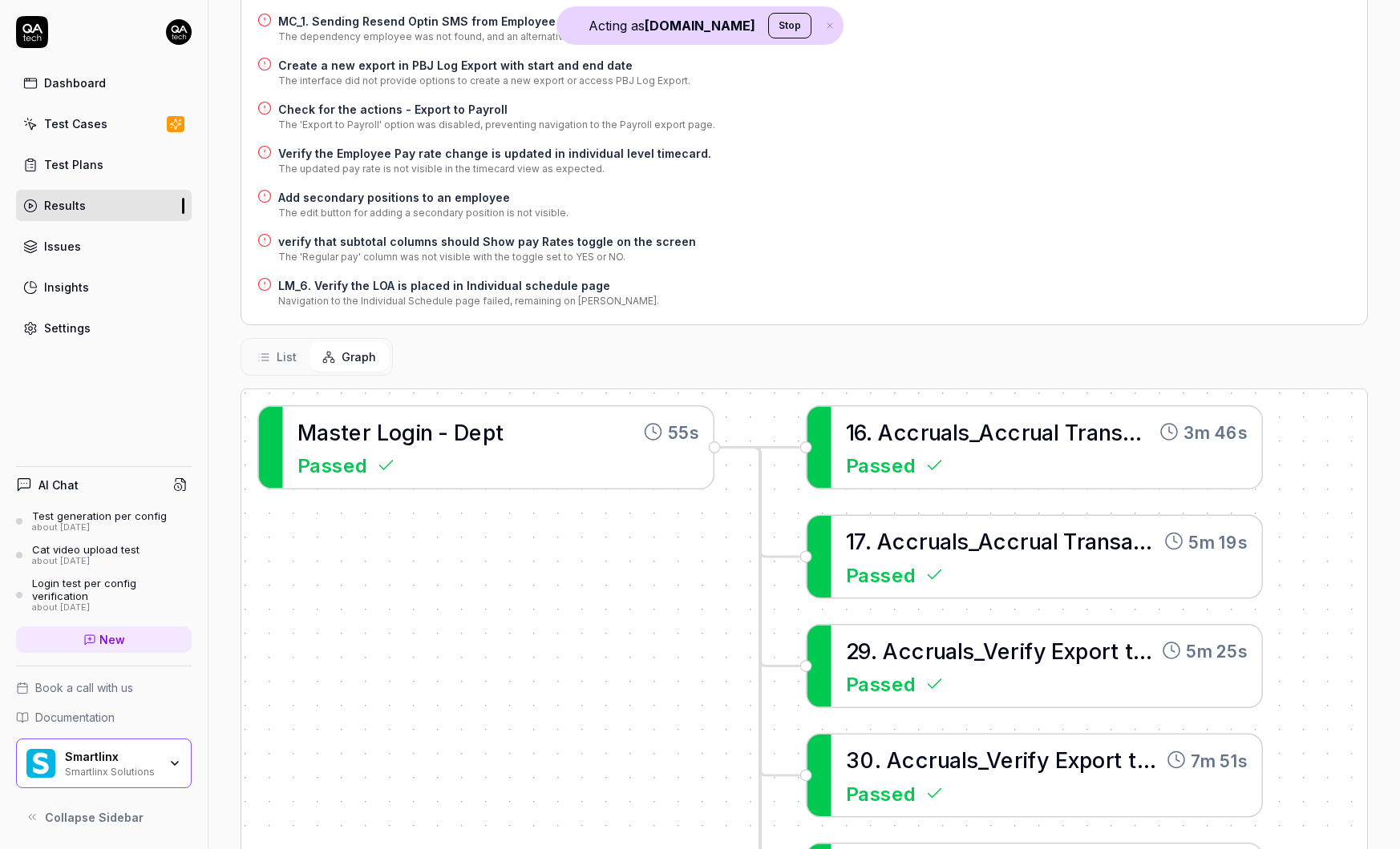
scroll to position [424, 0]
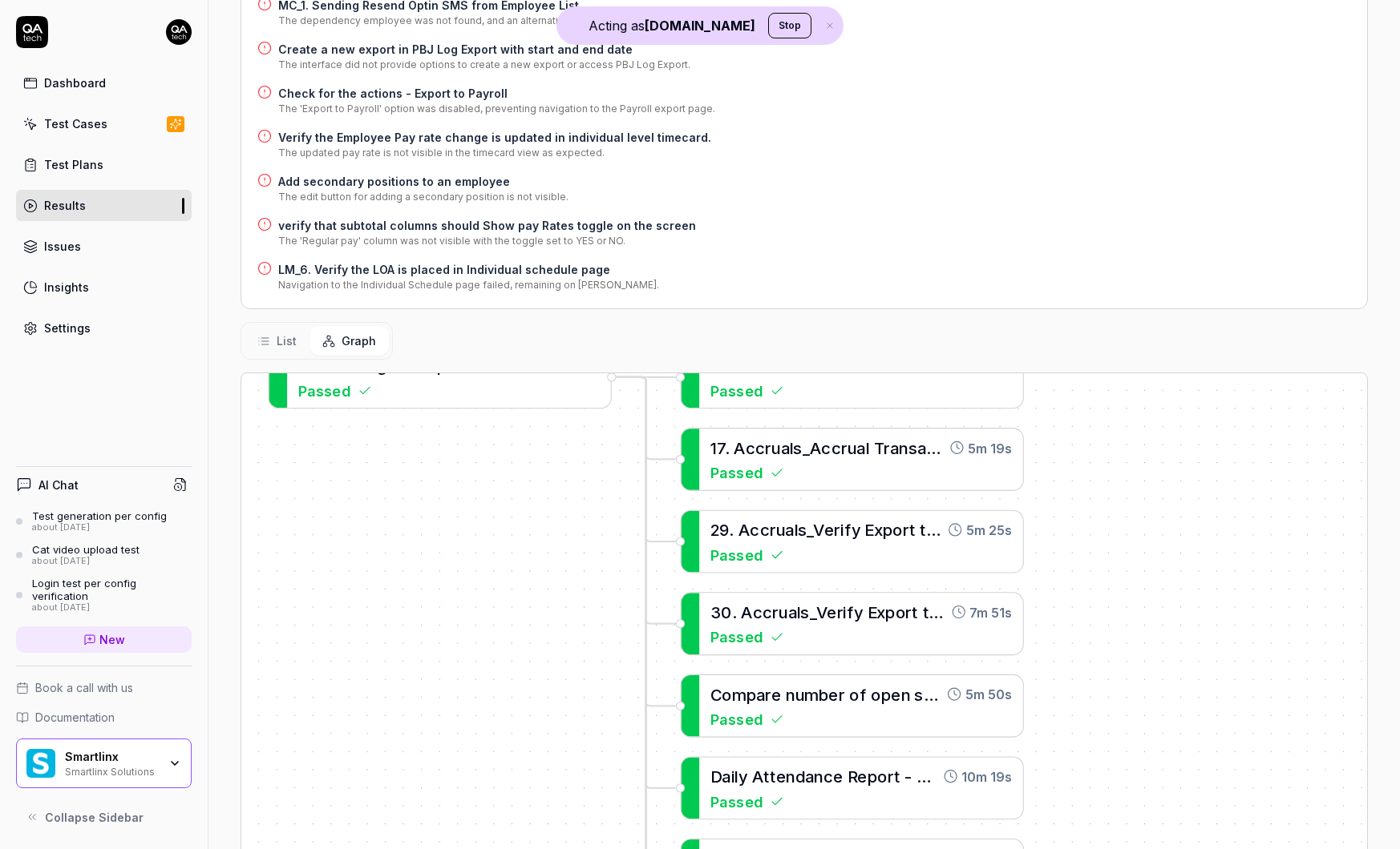
click at [66, 76] on div "Dashboard" at bounding box center [75, 83] width 61 height 17
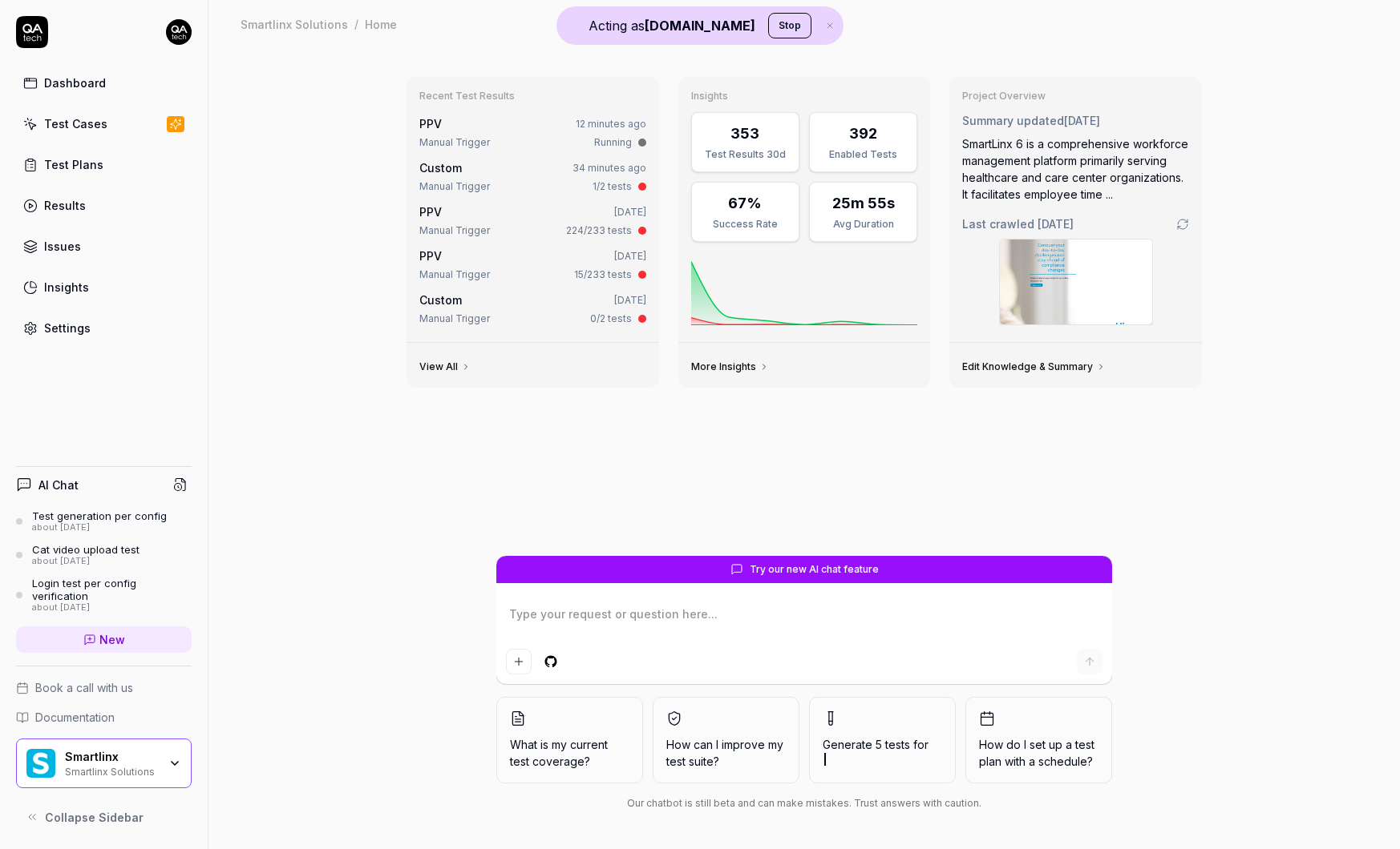
click at [149, 752] on div "Smartlinx" at bounding box center [112, 756] width 93 height 14
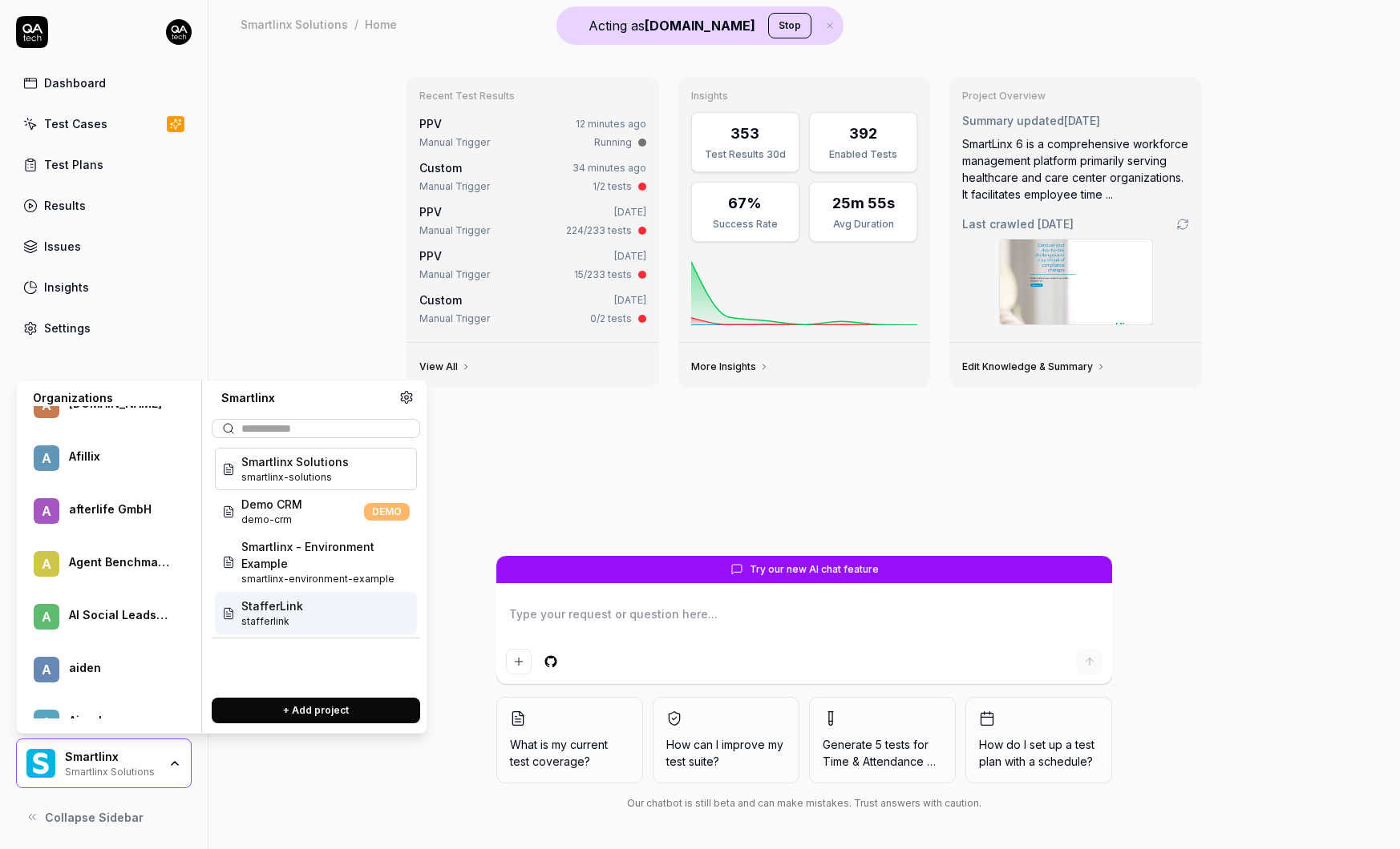
scroll to position [9106, 0]
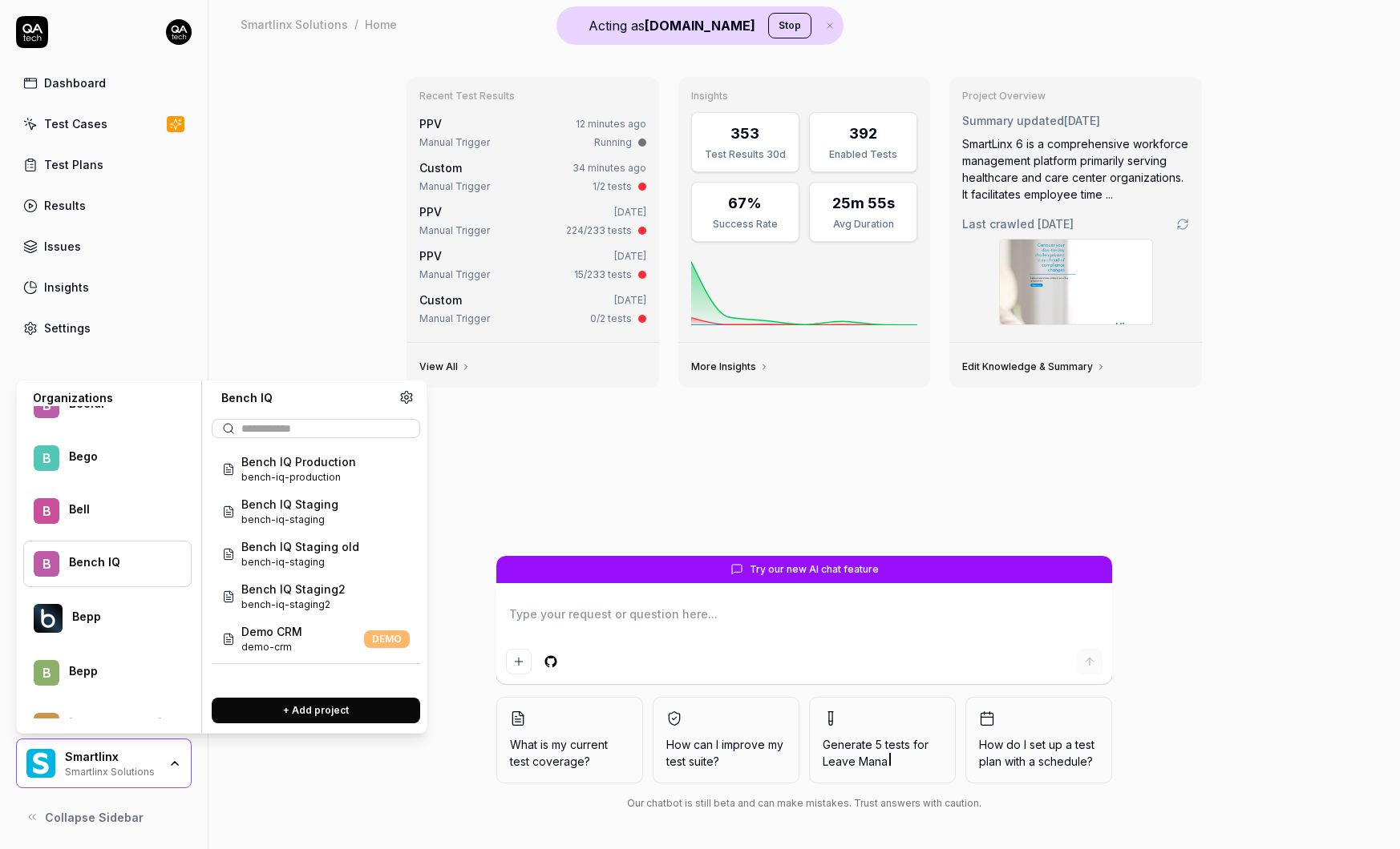
click at [108, 565] on div "Bench IQ" at bounding box center [119, 562] width 101 height 14
click at [351, 465] on div "Bench IQ Production bench-iq-production" at bounding box center [316, 469] width 202 height 43
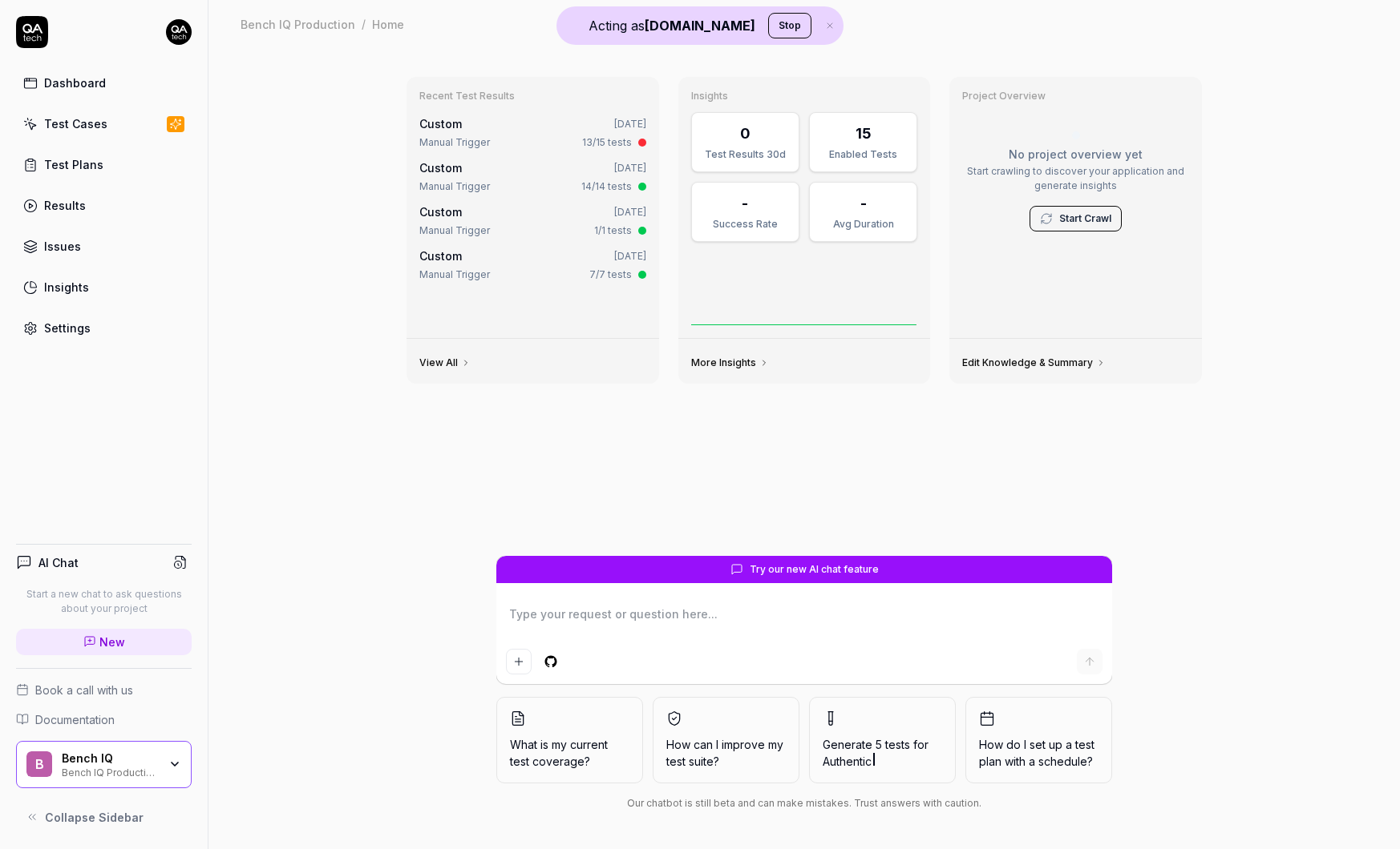
click at [166, 776] on div "Bench IQ Bench IQ Production" at bounding box center [114, 765] width 107 height 27
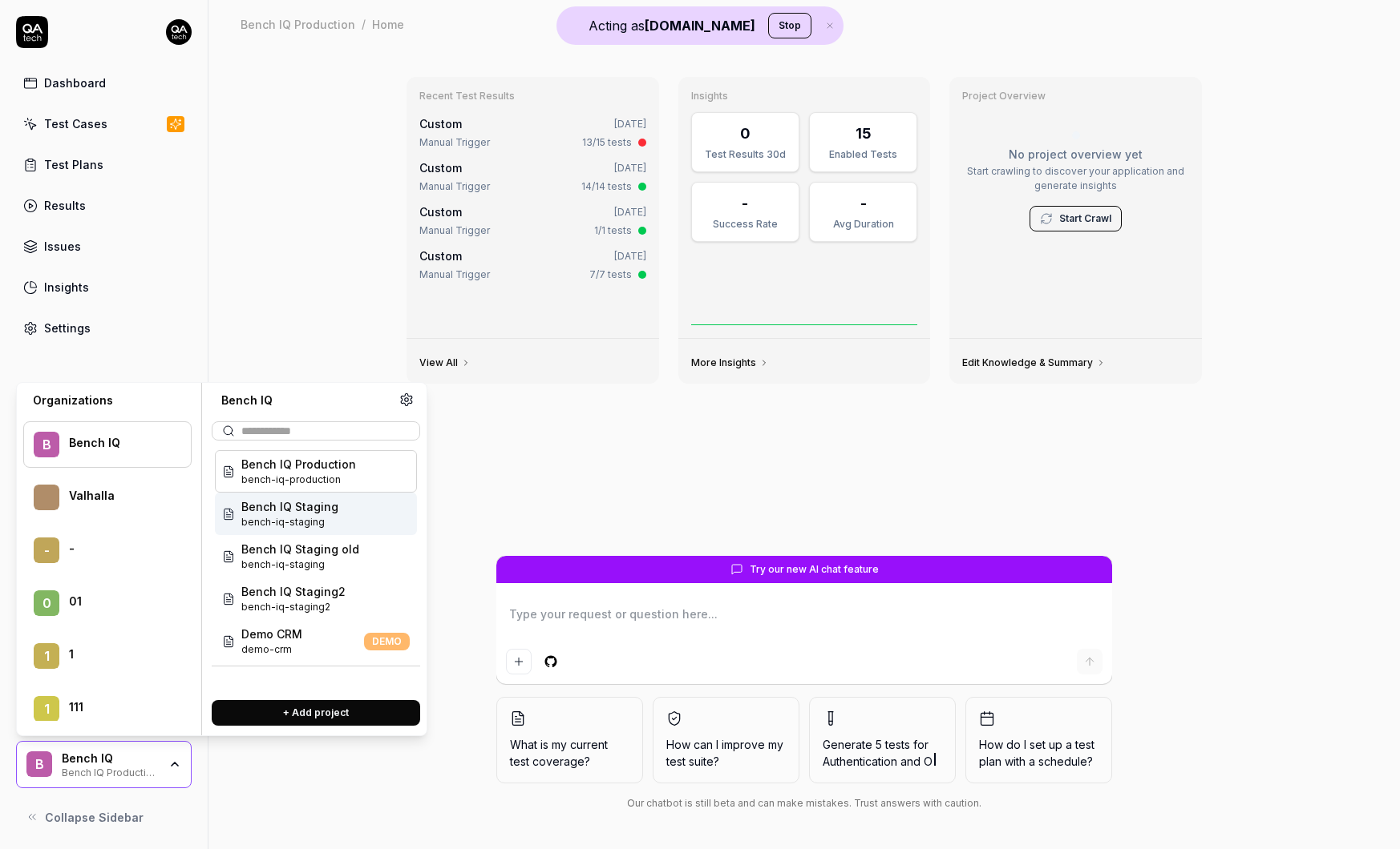
click at [317, 505] on span "Bench IQ Staging" at bounding box center [289, 507] width 97 height 17
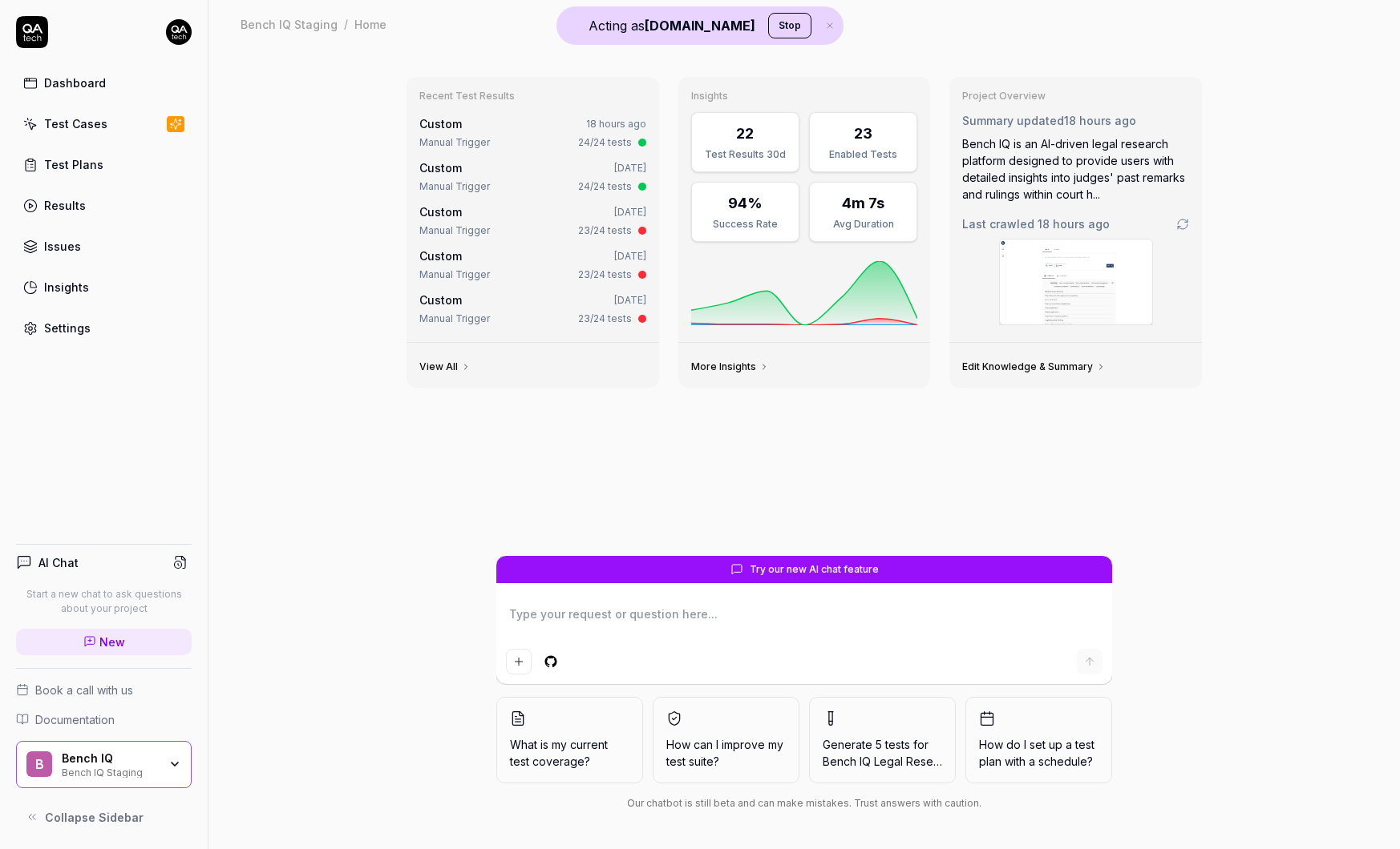
type textarea "*"
click at [471, 137] on div "Manual Trigger" at bounding box center [454, 142] width 71 height 14
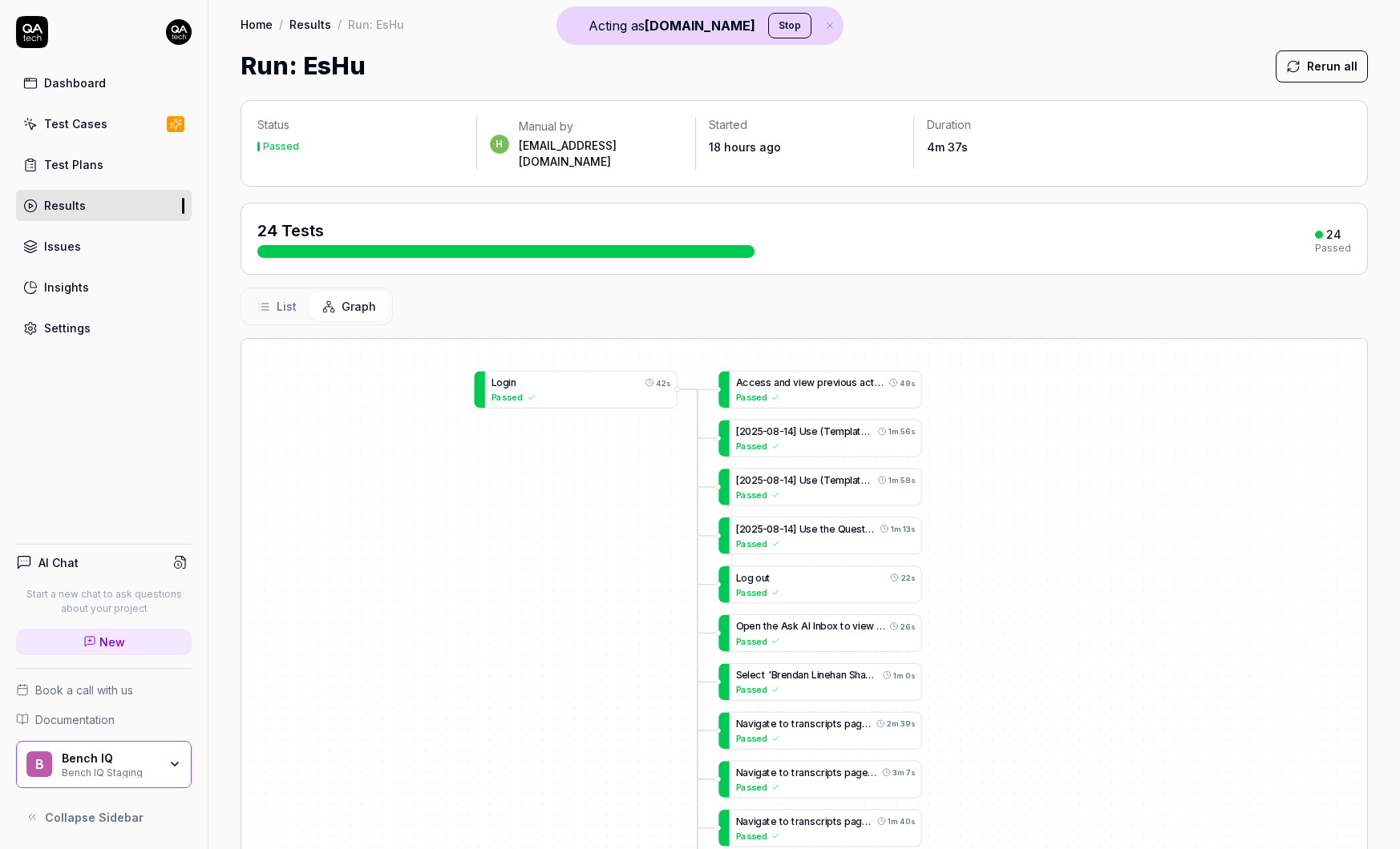
drag, startPoint x: 740, startPoint y: 771, endPoint x: 580, endPoint y: 543, distance: 278.5
click at [582, 543] on div "A c c e s s a n d v i e w p r e v i o u s a c t i v i t y h i s t o r y 49s Pas…" at bounding box center [804, 678] width 1126 height 678
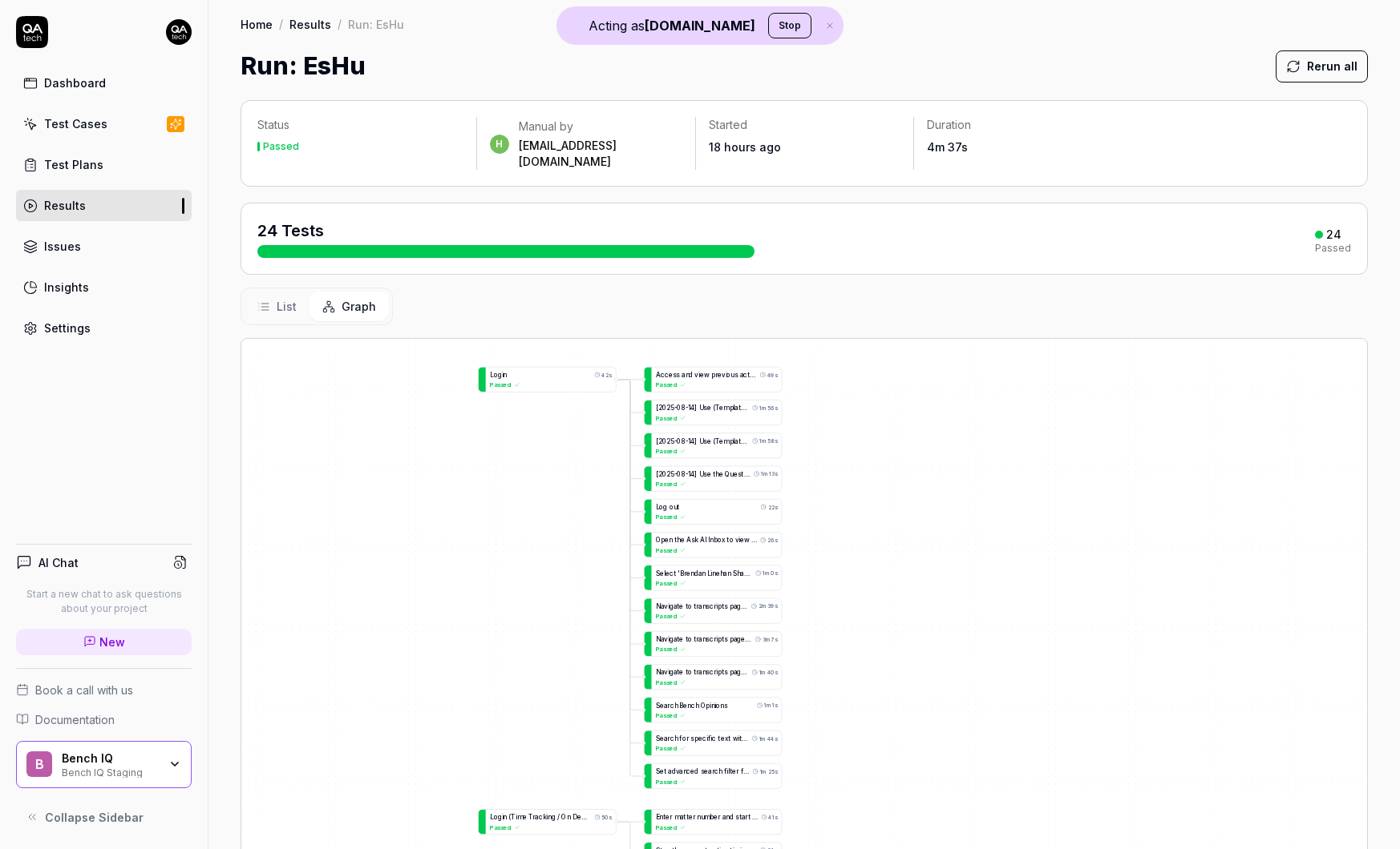
drag, startPoint x: 580, startPoint y: 543, endPoint x: 570, endPoint y: 493, distance: 51.0
click at [570, 493] on div "A c c e s s a n d v i e w p r e v i o u s a c t i v i t y h i s t o r y 49s Pas…" at bounding box center [804, 678] width 1126 height 678
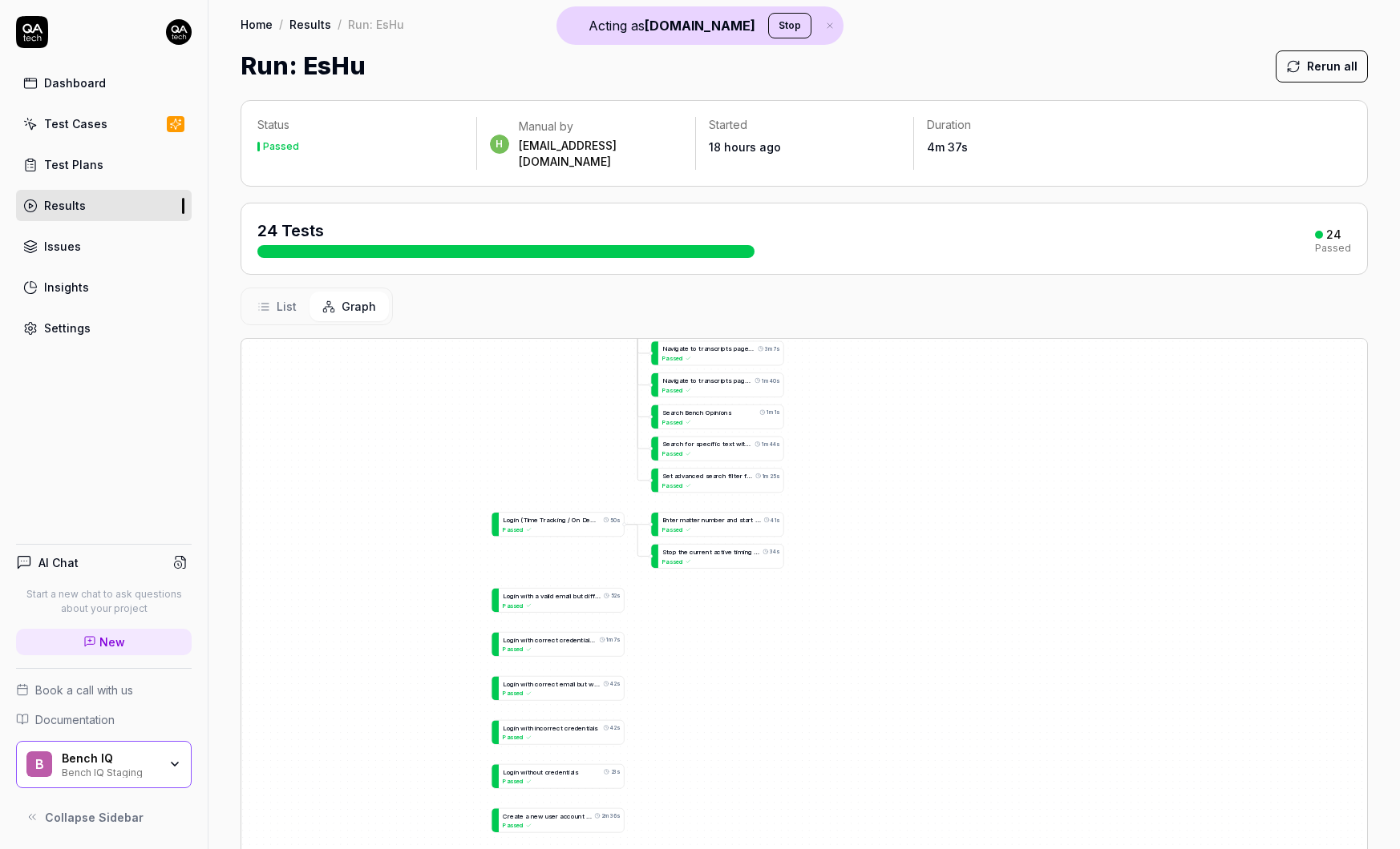
drag, startPoint x: 837, startPoint y: 764, endPoint x: 833, endPoint y: 417, distance: 347.0
click at [833, 417] on div "A c c e s s a n d v i e w p r e v i o u s a c t i v i t y h i s t o r y 49s Pas…" at bounding box center [804, 678] width 1126 height 678
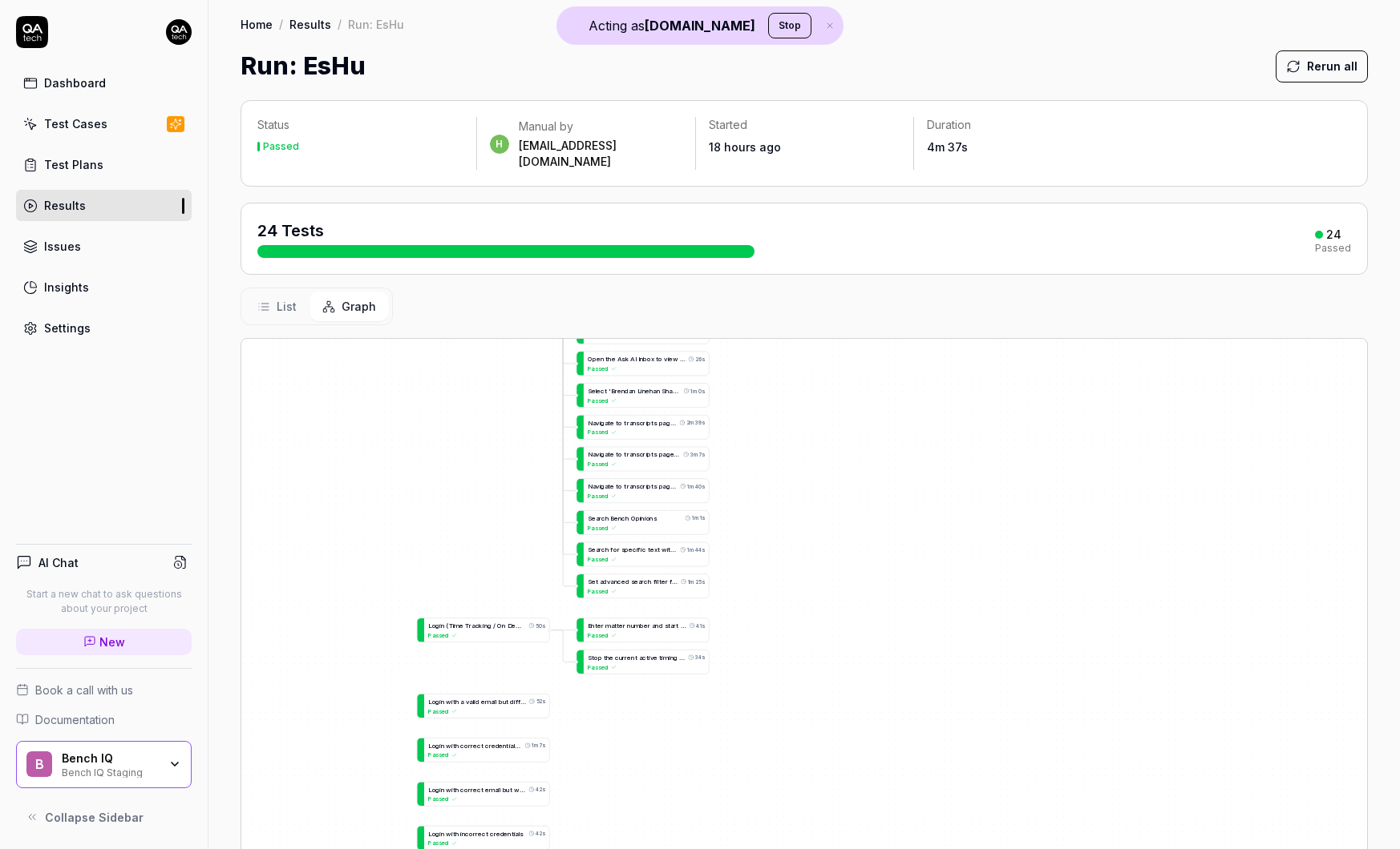
drag, startPoint x: 761, startPoint y: 657, endPoint x: 695, endPoint y: 819, distance: 174.9
click at [695, 818] on div "A c c e s s a n d v i e w p r e v i o u s a c t i v i t y h i s t o r y 49s Pas…" at bounding box center [804, 678] width 1126 height 678
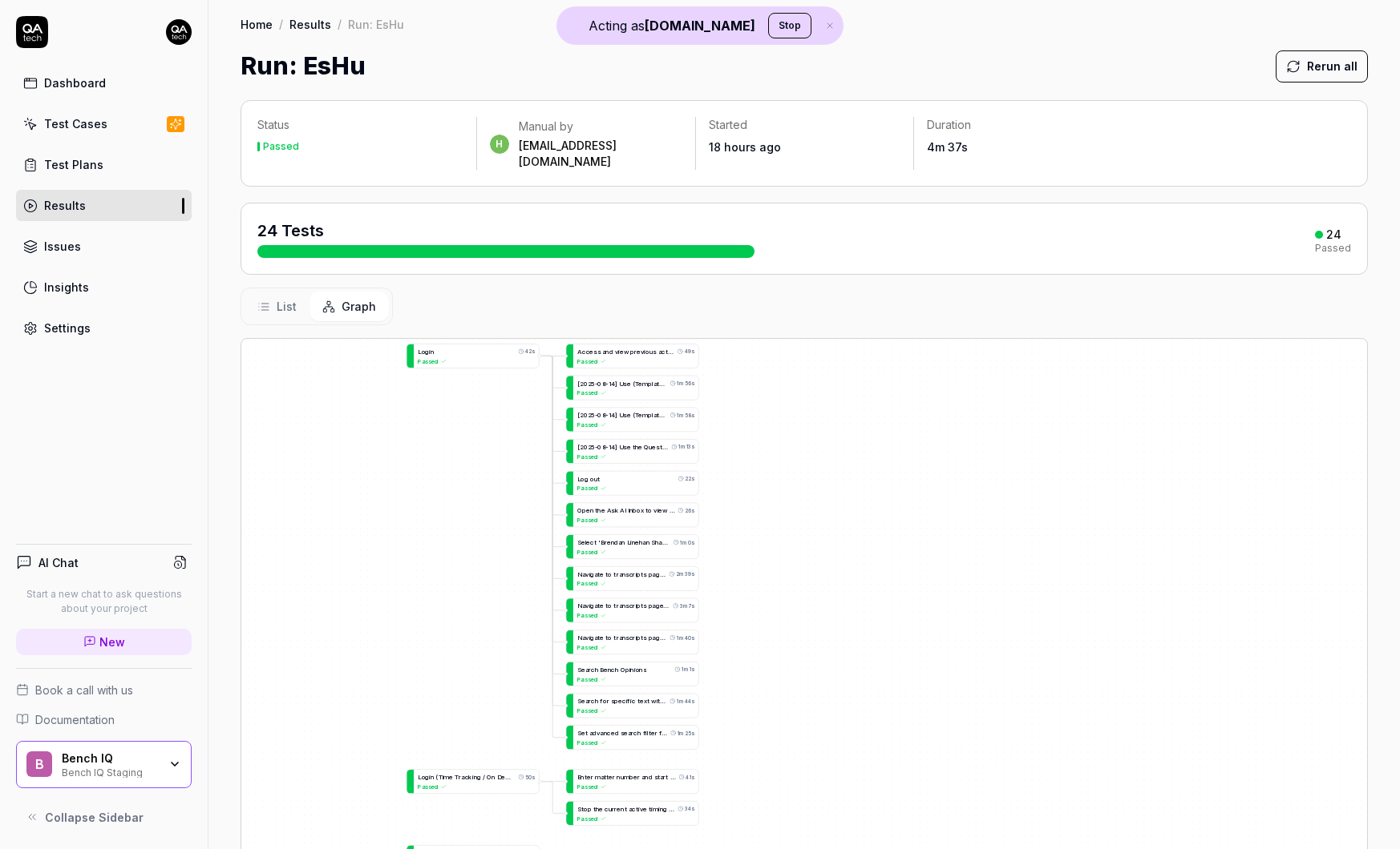
drag, startPoint x: 771, startPoint y: 619, endPoint x: 761, endPoint y: 770, distance: 151.3
click at [761, 770] on div "A c c e s s a n d v i e w p r e v i o u s a c t i v i t y h i s t o r y 49s Pas…" at bounding box center [804, 678] width 1126 height 678
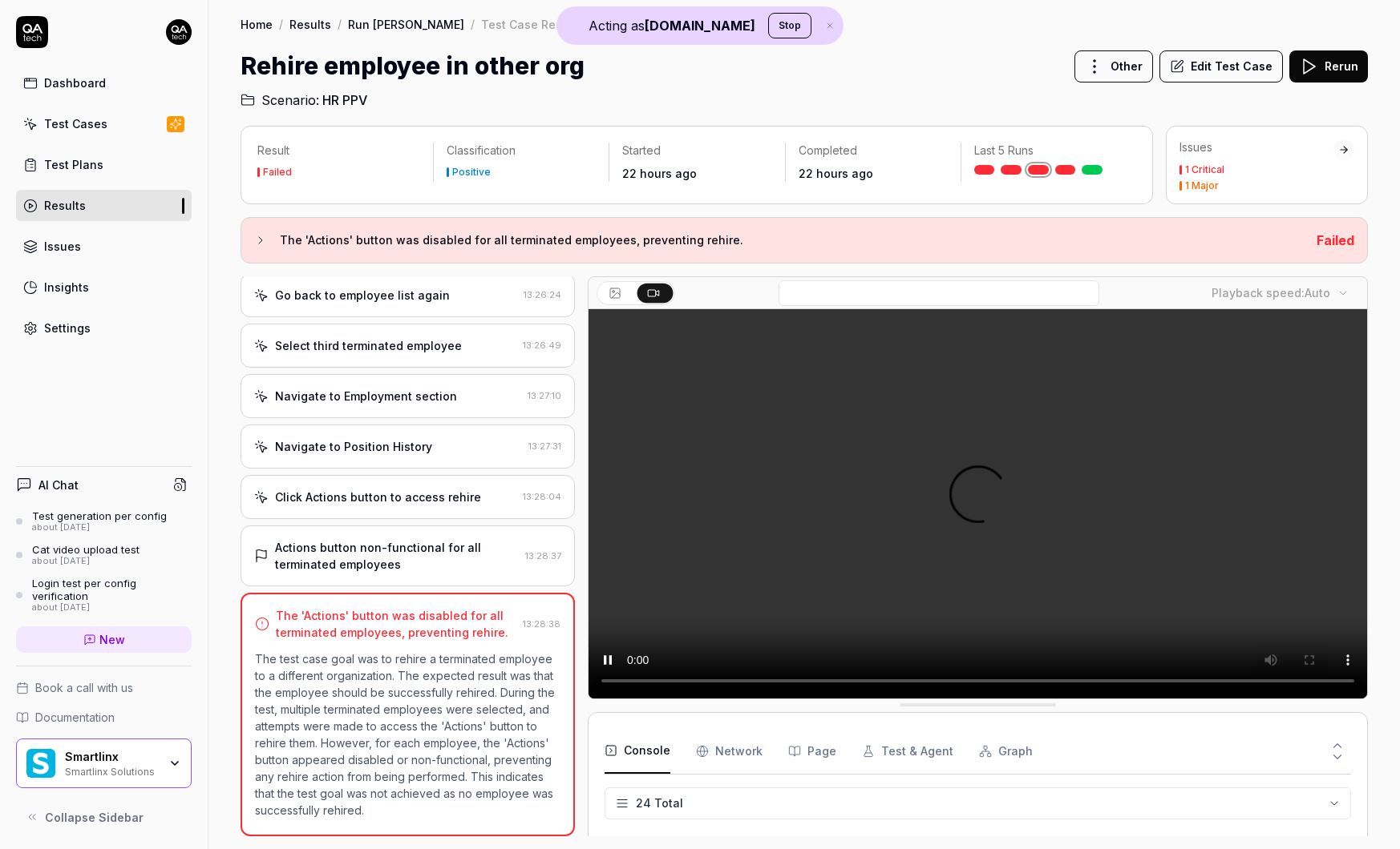
scroll to position [702, 0]
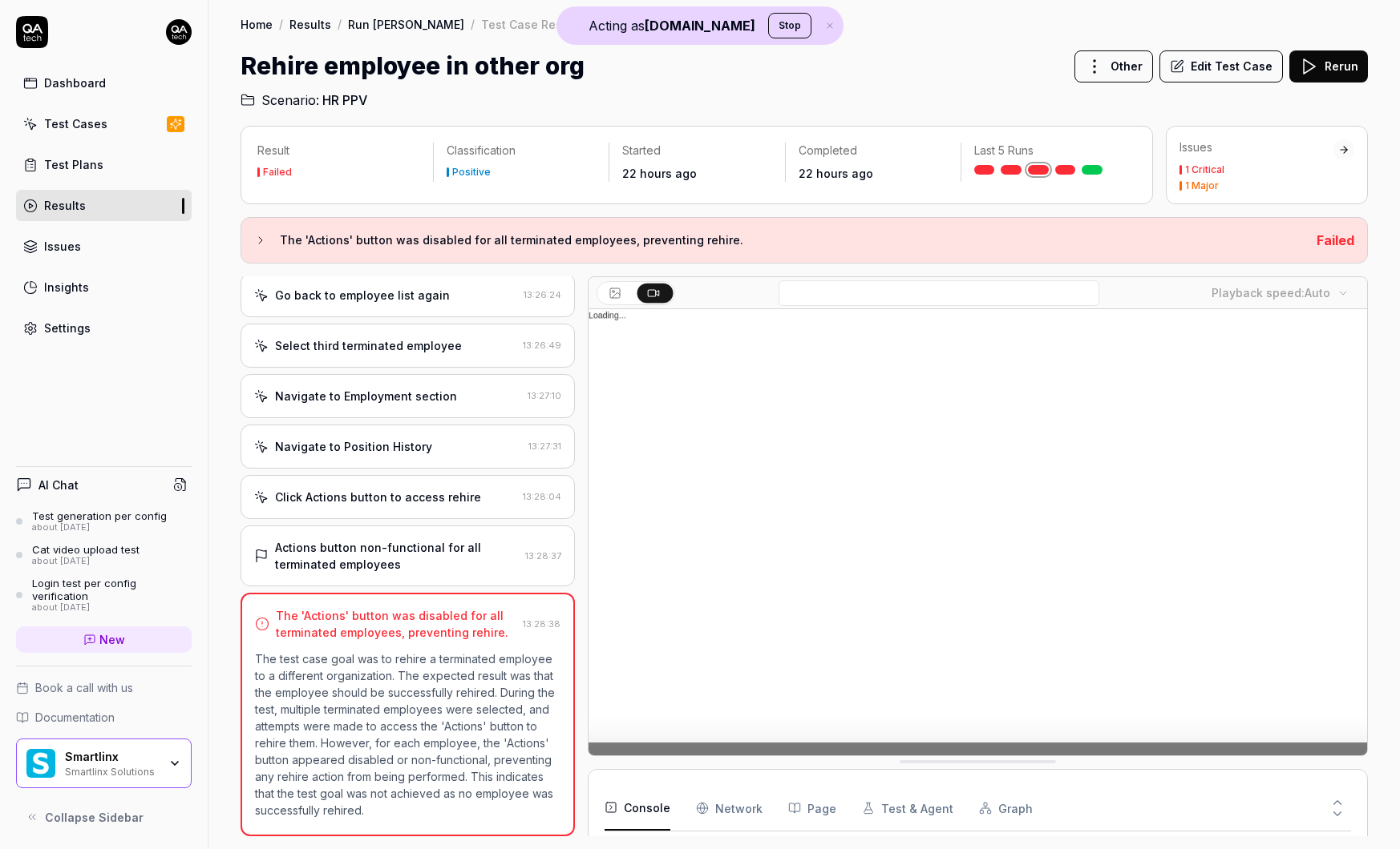
click at [385, 565] on div "Actions button non-functional for all terminated employees" at bounding box center [397, 556] width 244 height 34
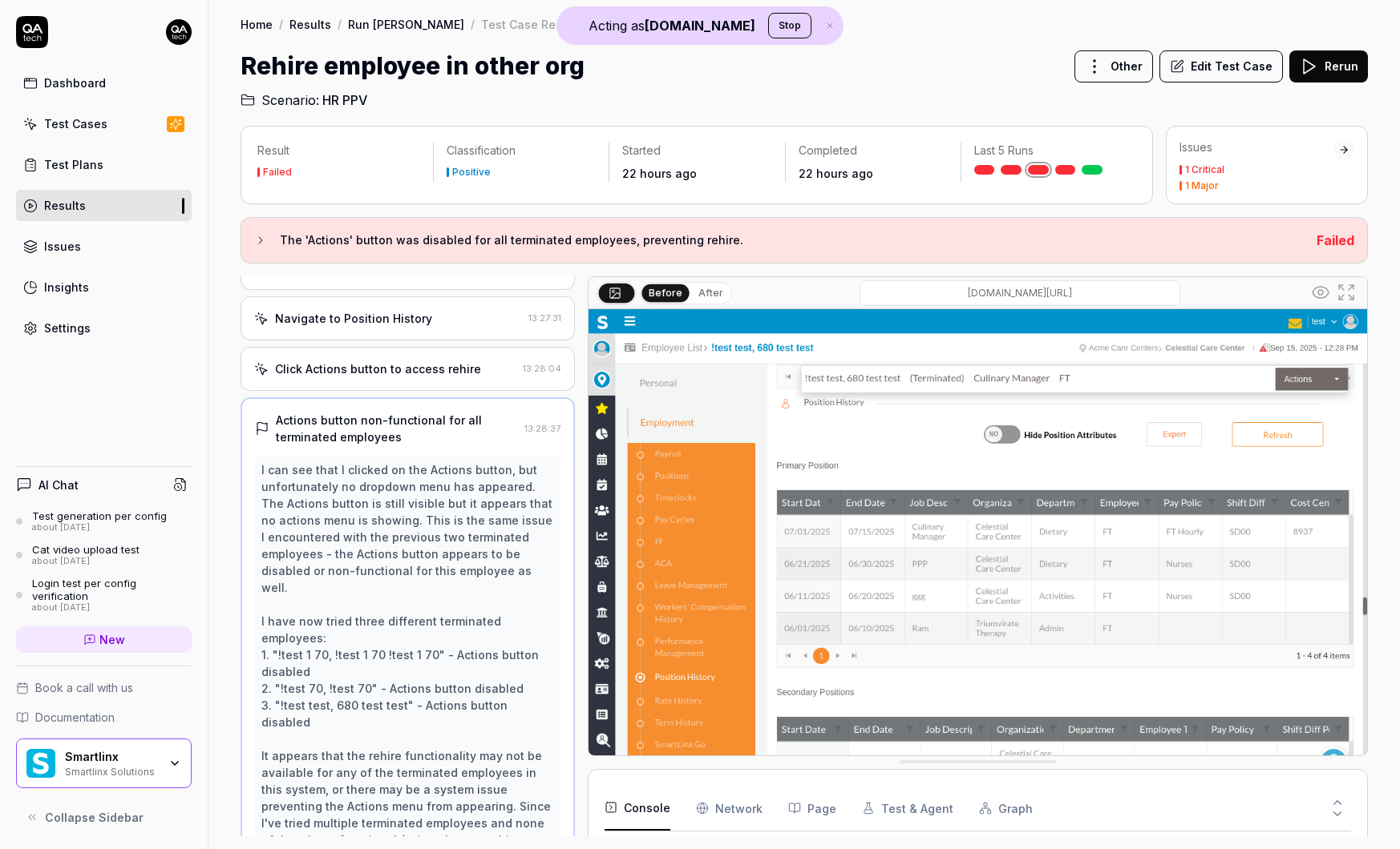
scroll to position [1338, 0]
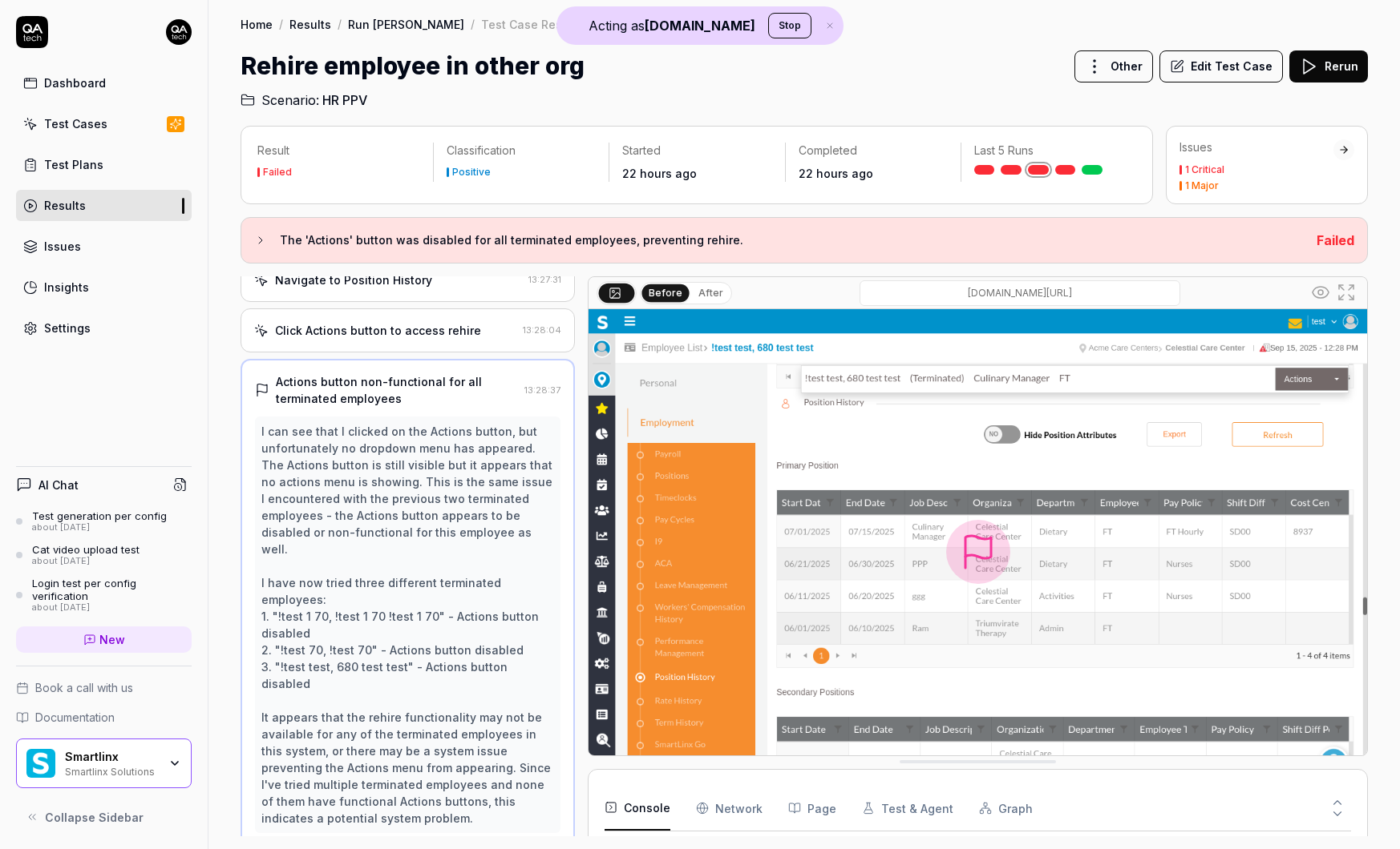
click at [703, 290] on button "After" at bounding box center [710, 293] width 38 height 18
click at [666, 288] on button "Before" at bounding box center [665, 293] width 46 height 18
click at [710, 289] on button "After" at bounding box center [710, 293] width 38 height 18
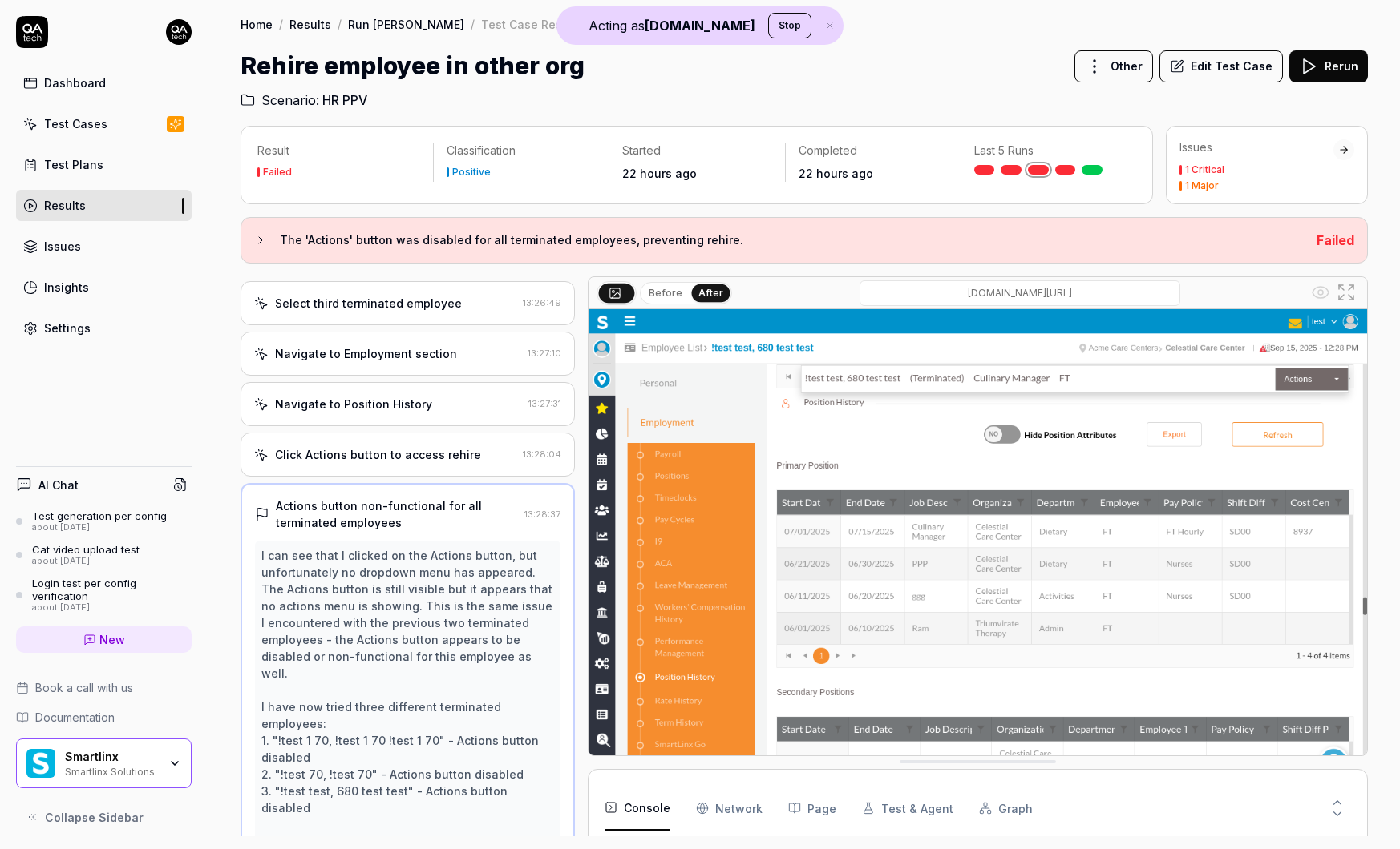
click at [337, 461] on div "Click Actions button to access rehire" at bounding box center [378, 455] width 206 height 17
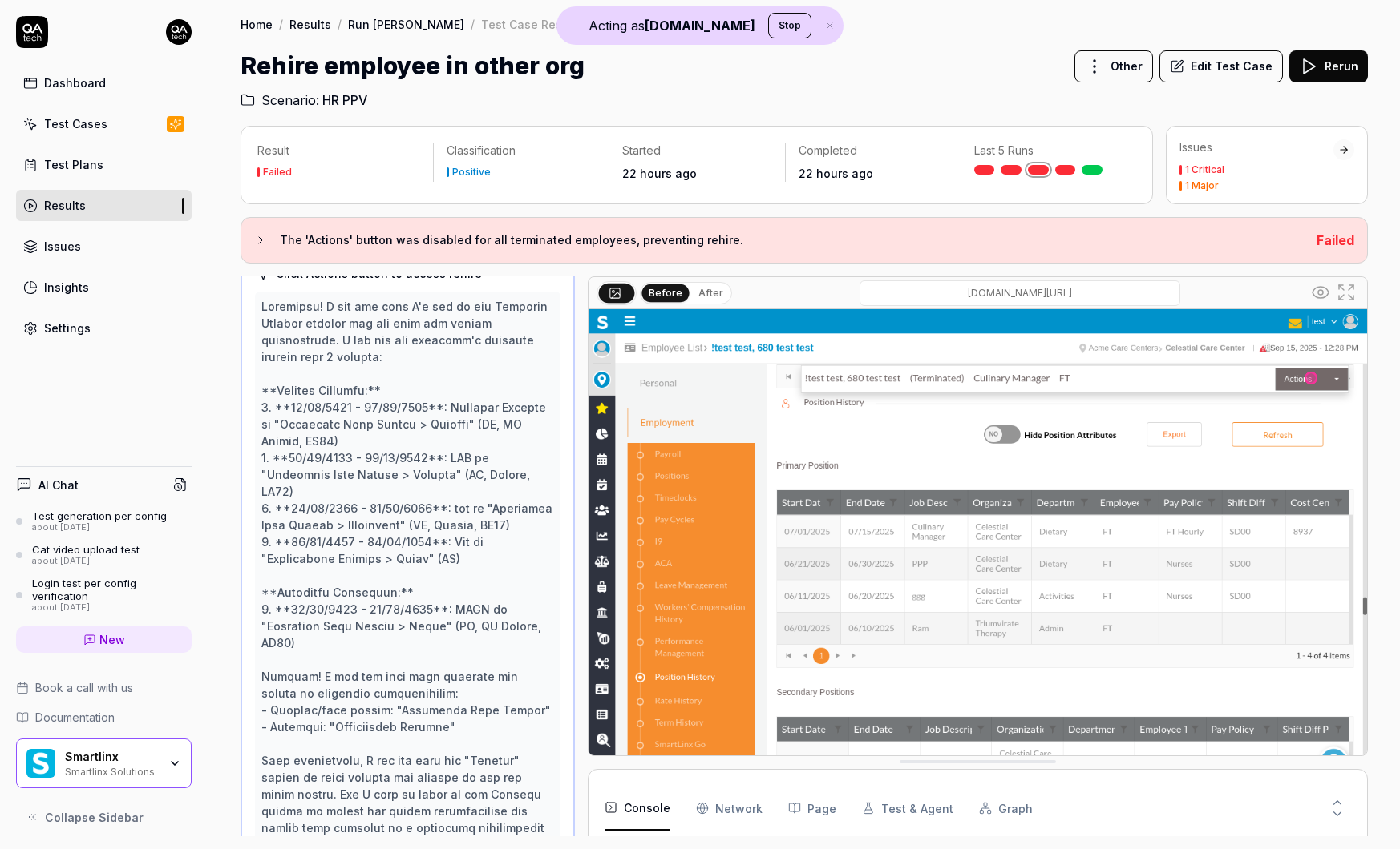
scroll to position [1472, 0]
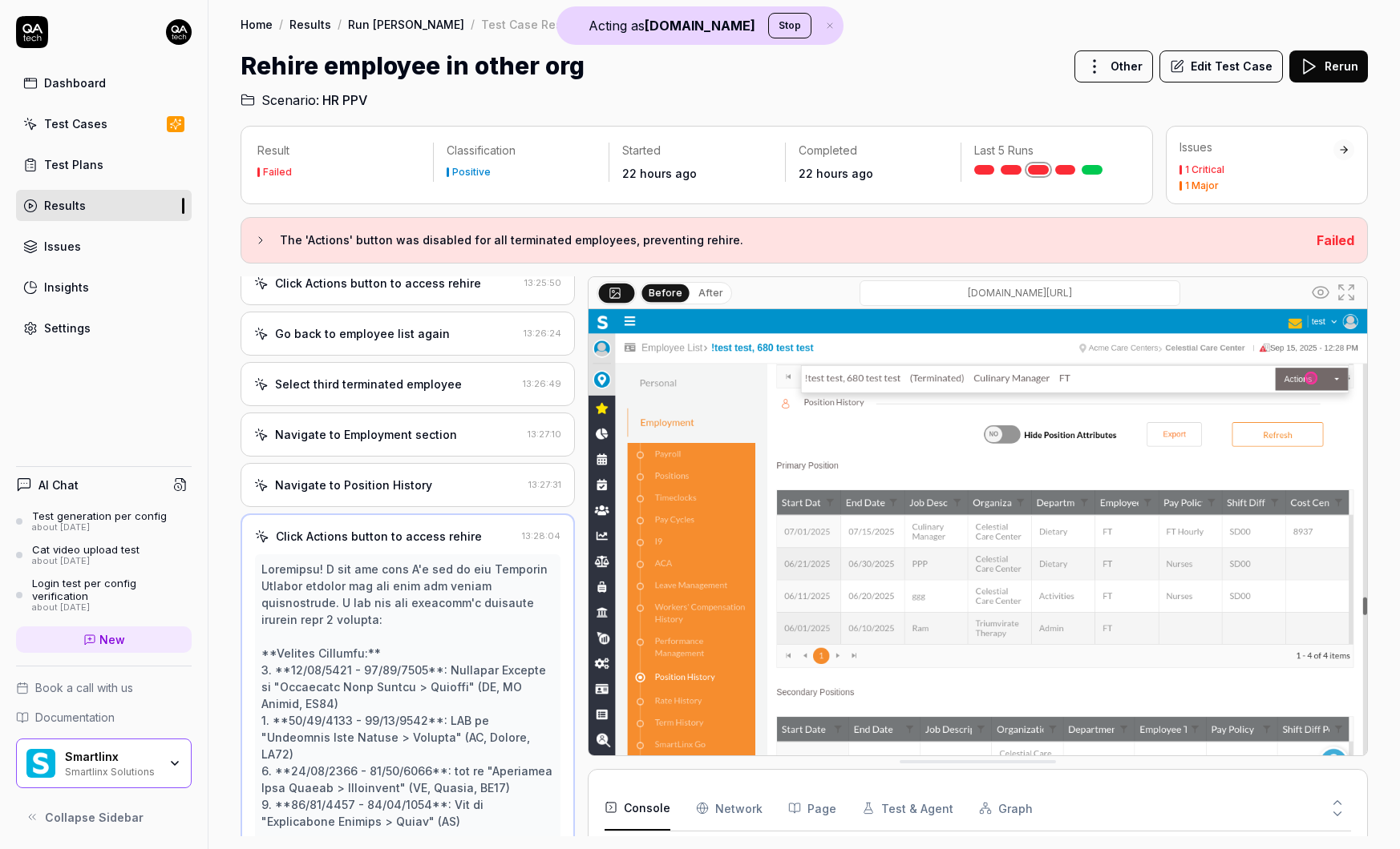
click at [392, 495] on div "Navigate to Position History 13:27:31" at bounding box center [407, 485] width 334 height 44
